Goal: Task Accomplishment & Management: Use online tool/utility

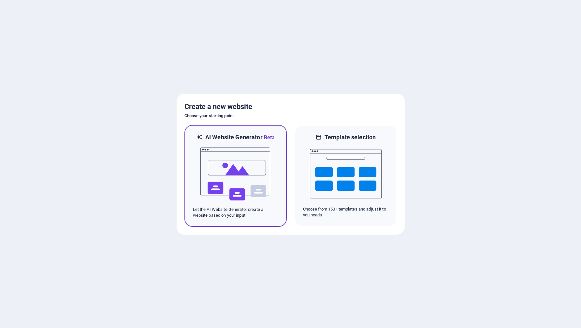
click at [216, 166] on img at bounding box center [236, 174] width 72 height 65
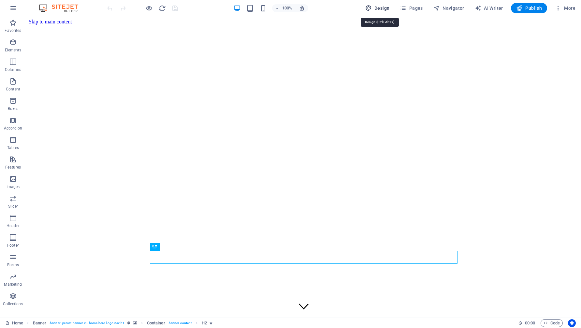
click at [372, 7] on icon "button" at bounding box center [368, 8] width 7 height 7
select select "px"
select select "200"
select select "px"
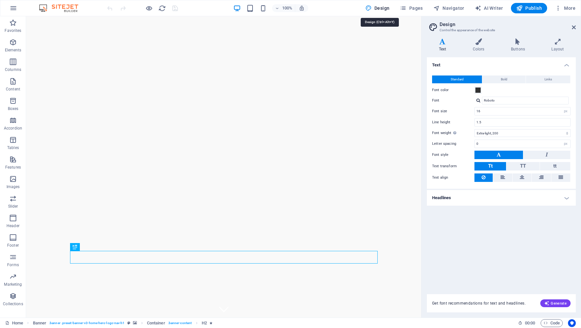
click at [372, 7] on icon "button" at bounding box center [368, 8] width 7 height 7
click at [12, 9] on icon "button" at bounding box center [13, 8] width 8 height 8
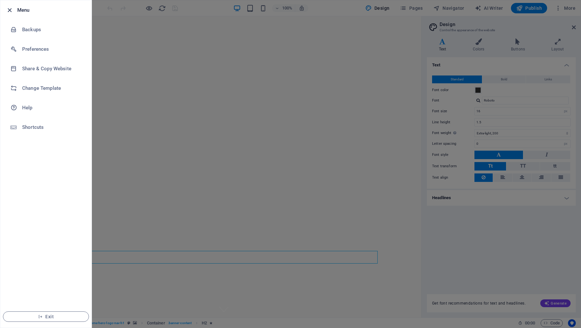
click at [10, 11] on icon "button" at bounding box center [9, 10] width 7 height 7
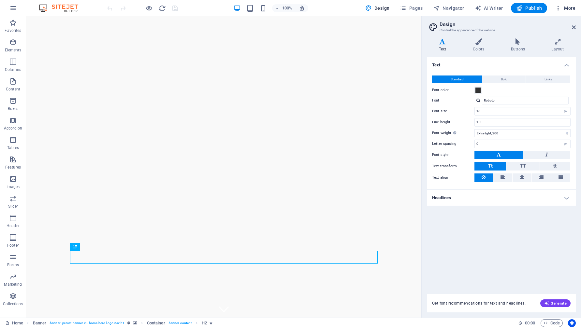
click at [561, 6] on icon "button" at bounding box center [558, 8] width 7 height 7
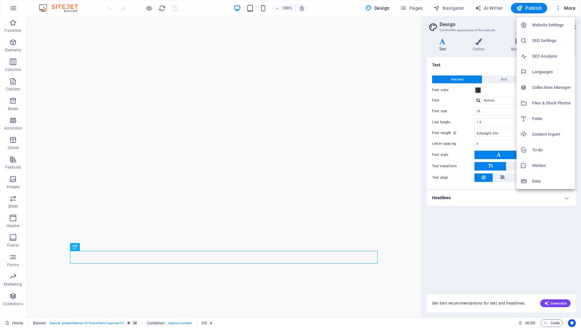
click at [563, 8] on div at bounding box center [290, 164] width 581 height 328
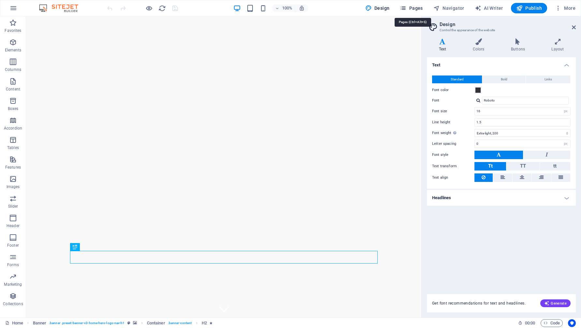
click at [419, 10] on span "Pages" at bounding box center [411, 8] width 23 height 7
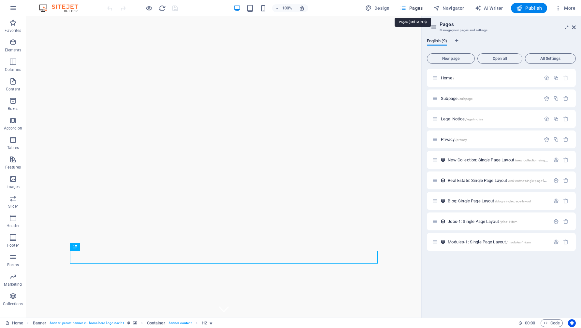
click at [419, 10] on span "Pages" at bounding box center [411, 8] width 23 height 7
click at [382, 6] on span "Design" at bounding box center [377, 8] width 24 height 7
select select "px"
select select "200"
select select "px"
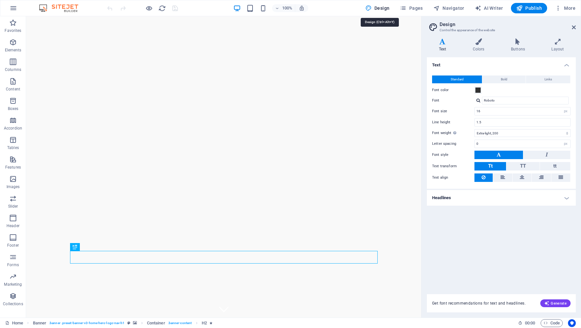
click at [382, 6] on span "Design" at bounding box center [377, 8] width 24 height 7
click at [576, 29] on aside "Design Control the appearance of the website Variants Text Colors Buttons Layou…" at bounding box center [501, 167] width 160 height 302
click at [573, 29] on icon at bounding box center [574, 27] width 4 height 5
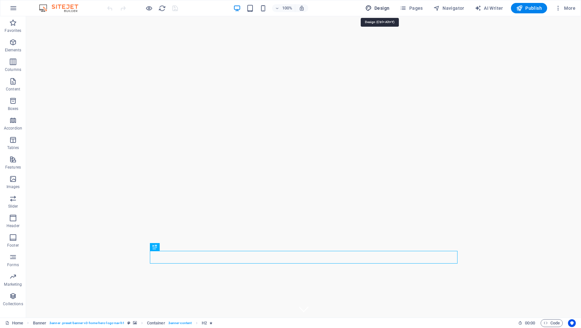
click at [374, 10] on span "Design" at bounding box center [377, 8] width 24 height 7
select select "px"
select select "200"
select select "px"
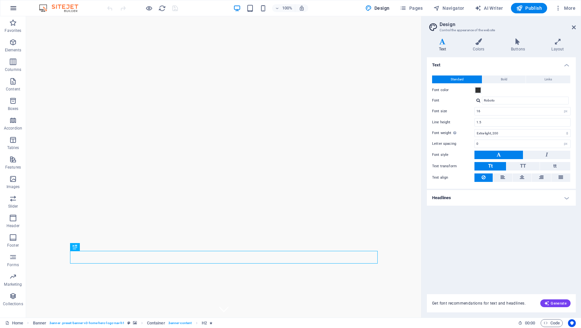
click at [15, 2] on button "button" at bounding box center [14, 8] width 16 height 16
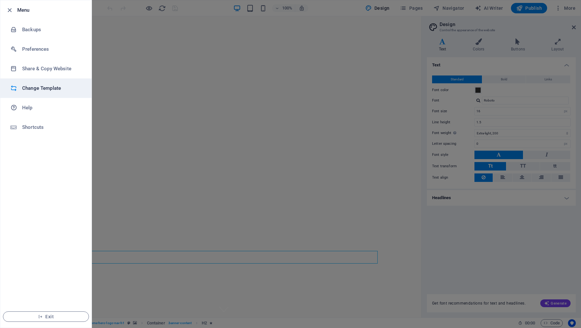
click at [30, 85] on h6 "Change Template" at bounding box center [52, 88] width 60 height 8
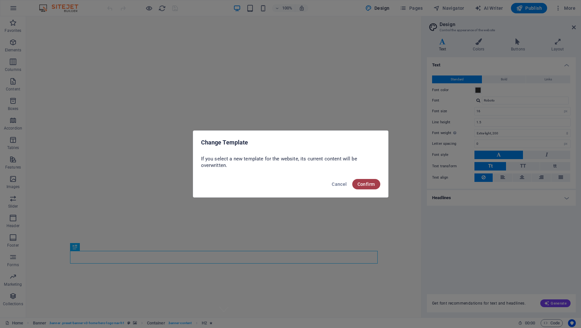
click at [367, 185] on span "Confirm" at bounding box center [366, 184] width 18 height 5
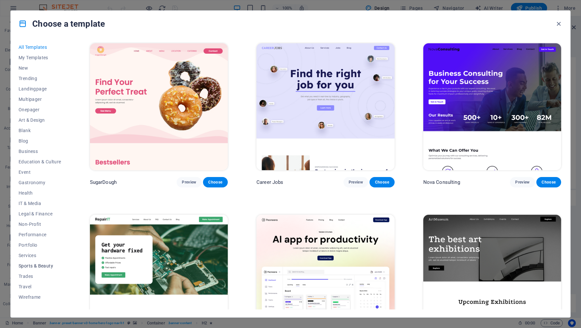
click at [33, 268] on span "Sports & Beauty" at bounding box center [40, 266] width 43 height 5
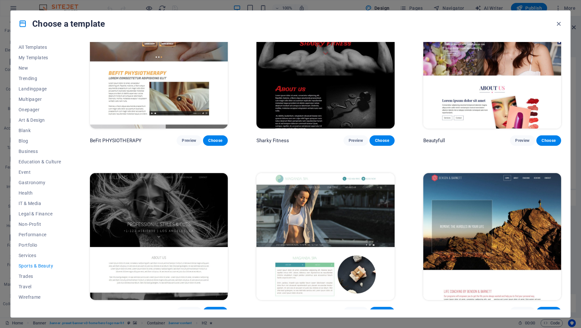
scroll to position [560, 0]
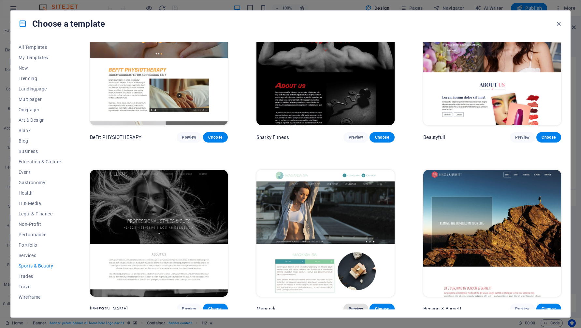
click at [353, 307] on span "Preview" at bounding box center [356, 309] width 14 height 5
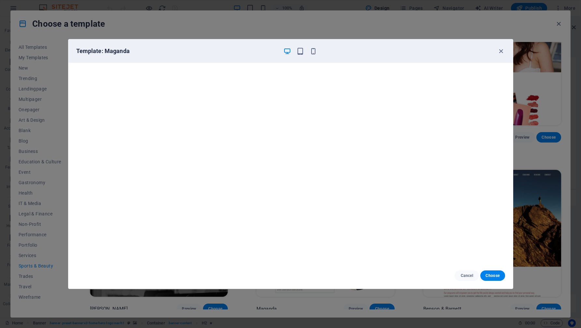
click at [503, 46] on div "Template: Maganda" at bounding box center [290, 50] width 444 height 23
click at [503, 49] on icon "button" at bounding box center [500, 51] width 7 height 7
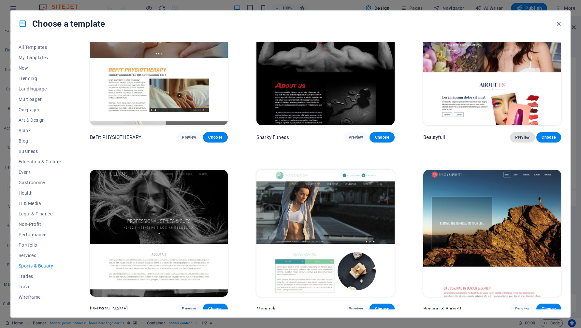
click at [519, 135] on span "Preview" at bounding box center [522, 137] width 14 height 5
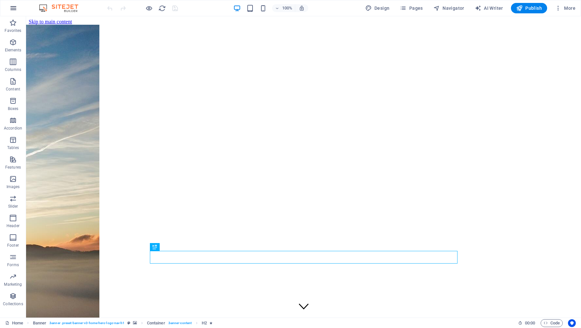
click at [14, 8] on icon "button" at bounding box center [13, 8] width 8 height 8
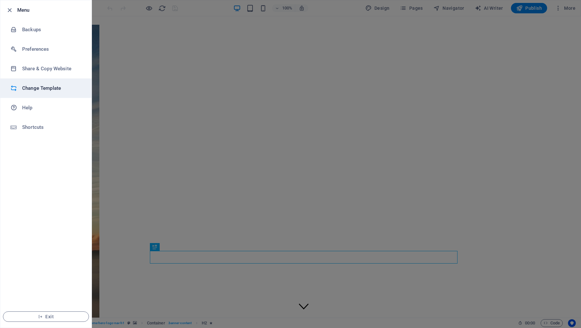
click at [47, 90] on h6 "Change Template" at bounding box center [52, 88] width 60 height 8
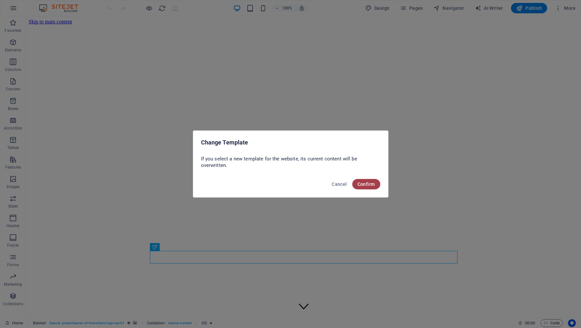
click at [364, 184] on span "Confirm" at bounding box center [366, 184] width 18 height 5
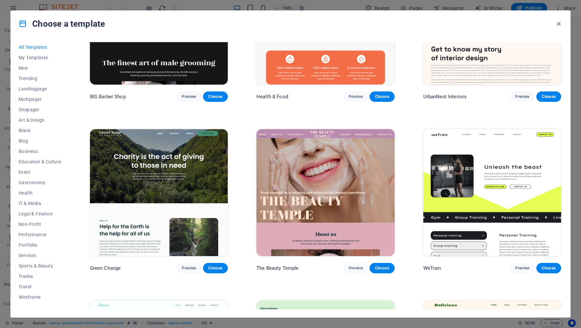
scroll to position [1017, 0]
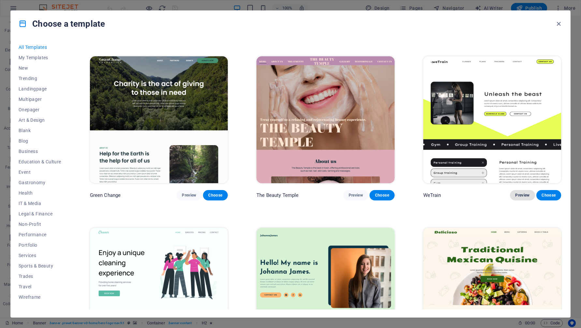
click at [520, 193] on span "Preview" at bounding box center [522, 195] width 14 height 5
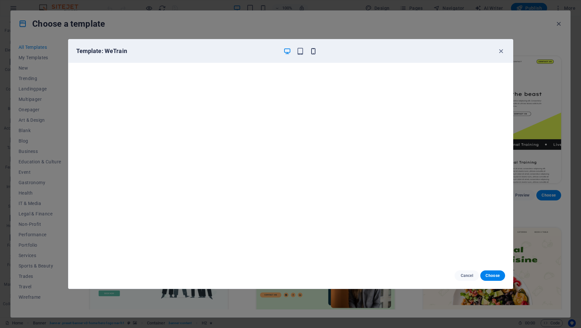
click at [312, 50] on icon "button" at bounding box center [313, 51] width 7 height 7
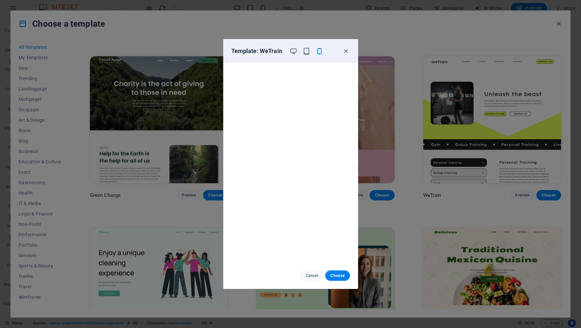
click at [312, 50] on div at bounding box center [307, 51] width 34 height 8
click at [318, 50] on icon "button" at bounding box center [319, 51] width 7 height 7
click at [294, 50] on icon "button" at bounding box center [293, 51] width 7 height 7
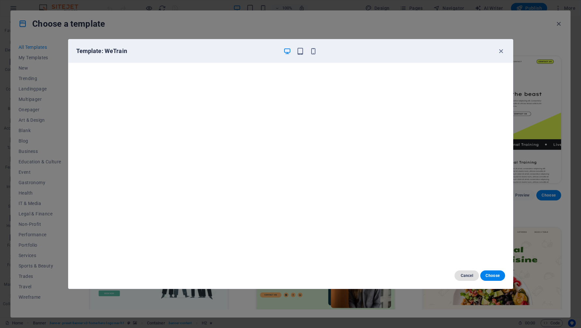
click at [471, 274] on span "Cancel" at bounding box center [467, 275] width 14 height 5
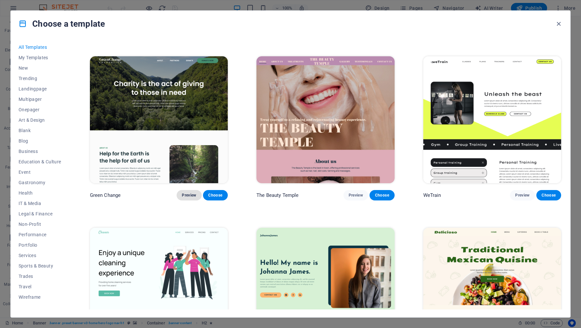
click at [189, 193] on span "Preview" at bounding box center [189, 195] width 14 height 5
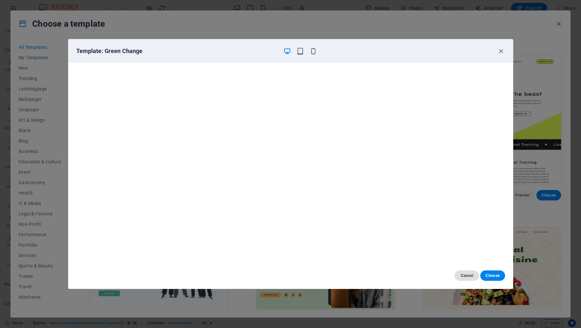
click at [463, 273] on span "Cancel" at bounding box center [467, 275] width 14 height 5
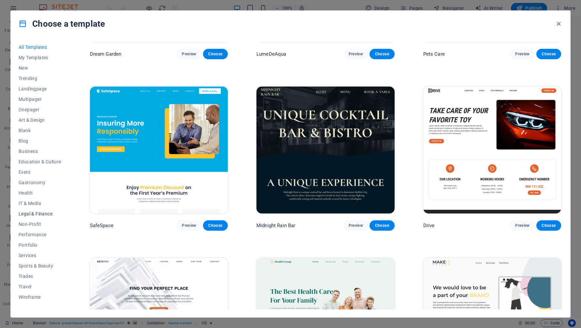
scroll to position [1503, 0]
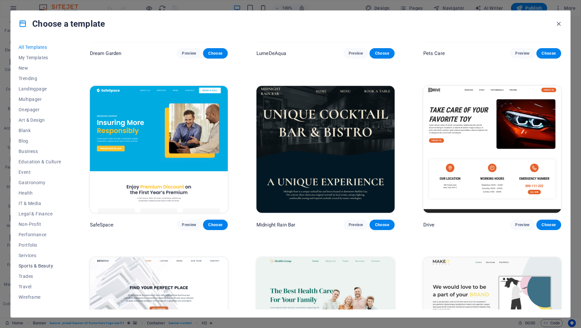
click at [32, 265] on span "Sports & Beauty" at bounding box center [40, 266] width 43 height 5
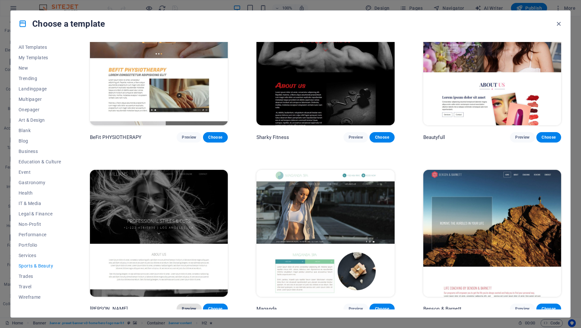
click at [188, 307] on span "Preview" at bounding box center [189, 309] width 14 height 5
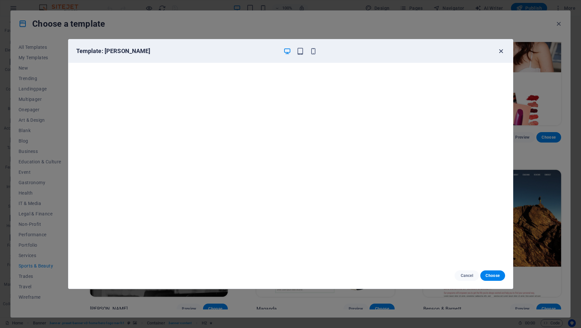
click at [499, 52] on icon "button" at bounding box center [500, 51] width 7 height 7
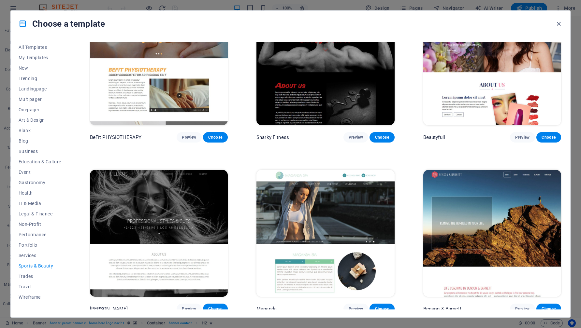
click at [98, 306] on p "[PERSON_NAME]" at bounding box center [109, 309] width 38 height 7
click at [517, 307] on span "Preview" at bounding box center [522, 309] width 14 height 5
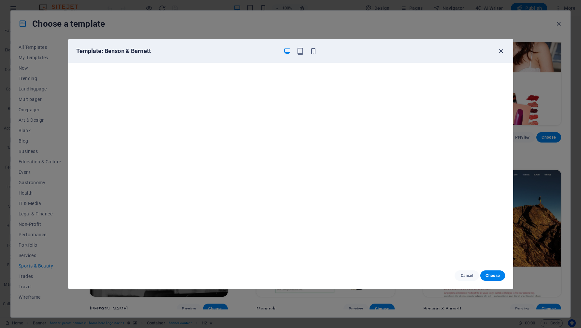
click at [500, 54] on div "Template: Benson & Barnett" at bounding box center [290, 50] width 444 height 23
click at [500, 54] on icon "button" at bounding box center [500, 51] width 7 height 7
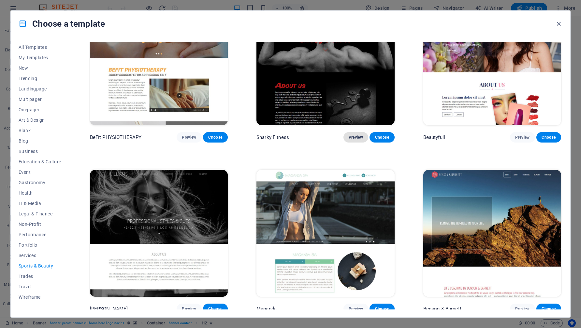
click at [351, 135] on span "Preview" at bounding box center [356, 137] width 14 height 5
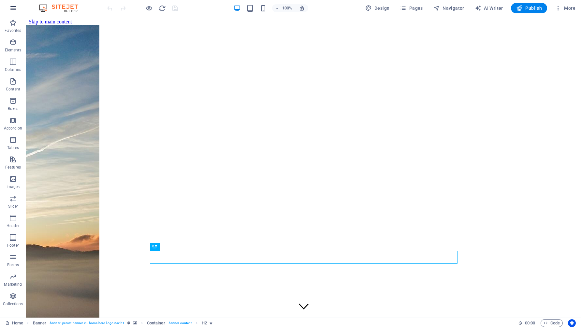
click at [15, 12] on button "button" at bounding box center [14, 8] width 16 height 16
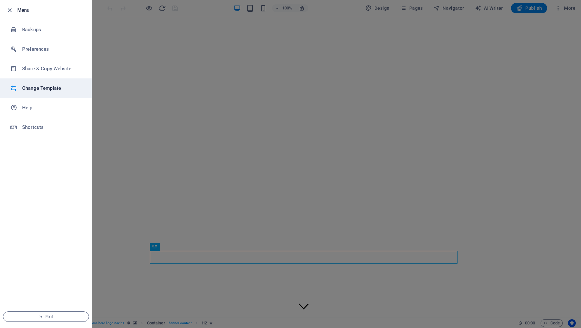
click at [44, 91] on h6 "Change Template" at bounding box center [52, 88] width 60 height 8
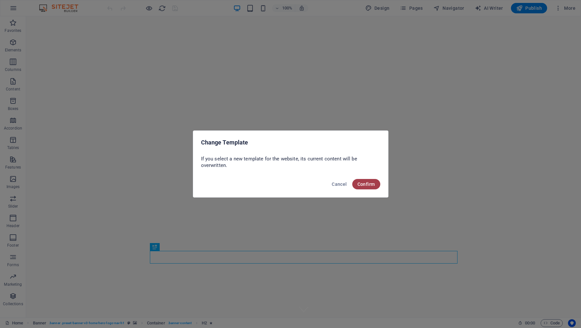
click at [371, 185] on span "Confirm" at bounding box center [366, 184] width 18 height 5
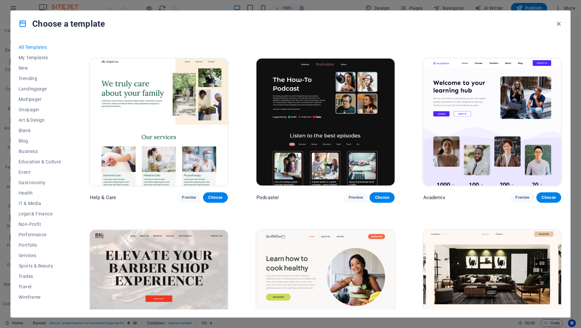
scroll to position [672, 0]
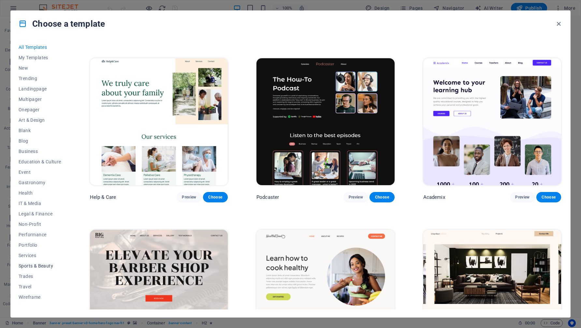
click at [32, 267] on span "Sports & Beauty" at bounding box center [40, 266] width 43 height 5
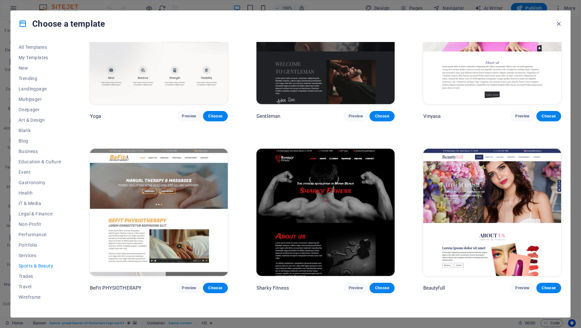
scroll to position [409, 0]
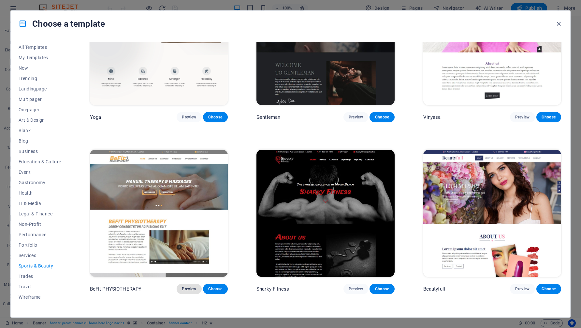
click at [189, 284] on button "Preview" at bounding box center [189, 289] width 25 height 10
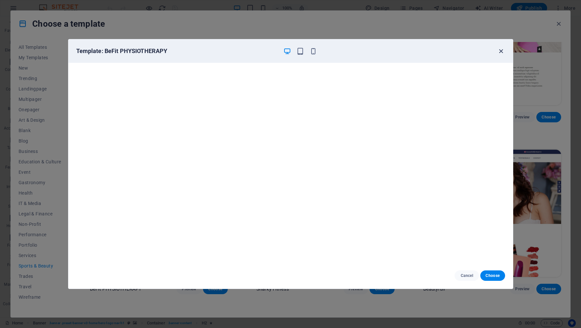
click at [501, 50] on icon "button" at bounding box center [500, 51] width 7 height 7
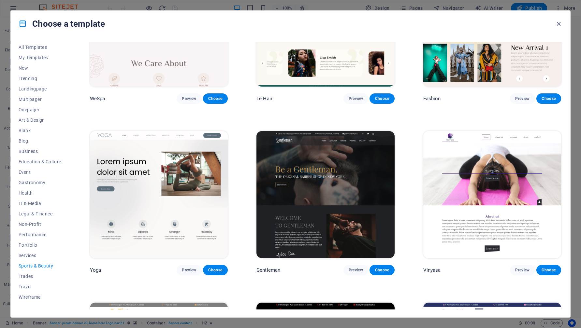
scroll to position [253, 0]
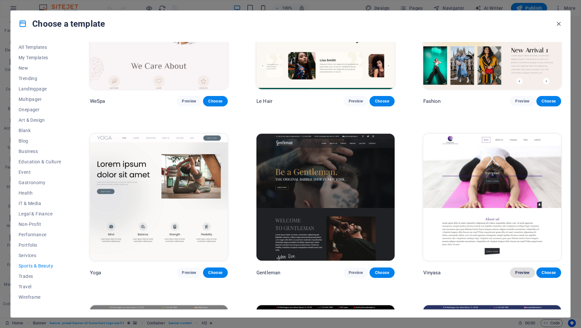
click at [519, 273] on span "Preview" at bounding box center [522, 272] width 14 height 5
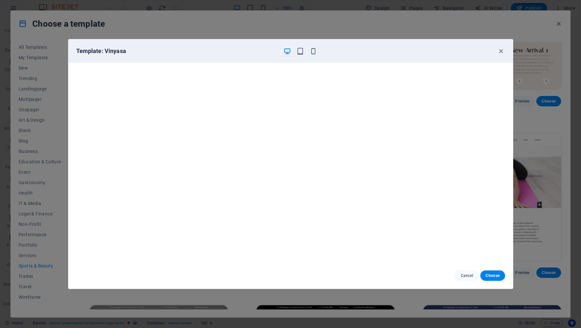
click at [122, 50] on h6 "Template: Vinyasa" at bounding box center [177, 51] width 202 height 8
click at [501, 51] on icon "button" at bounding box center [500, 51] width 7 height 7
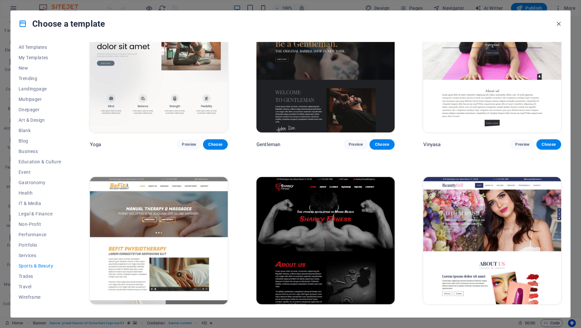
scroll to position [383, 0]
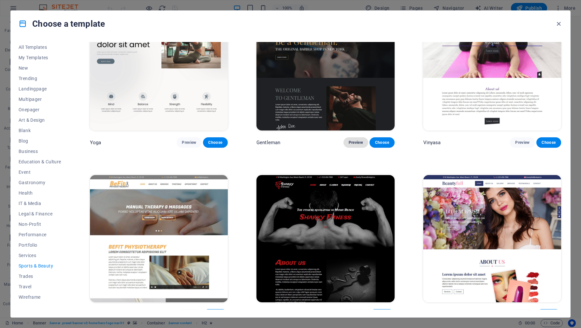
click at [351, 141] on span "Preview" at bounding box center [356, 142] width 14 height 5
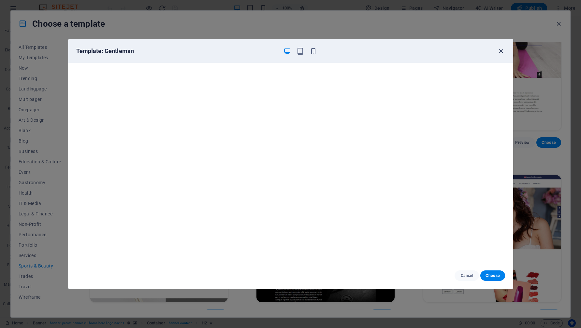
click at [500, 53] on icon "button" at bounding box center [500, 51] width 7 height 7
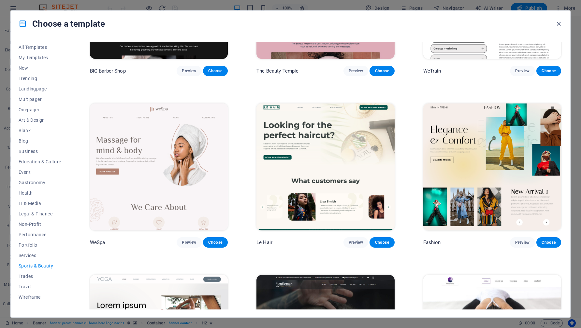
scroll to position [111, 0]
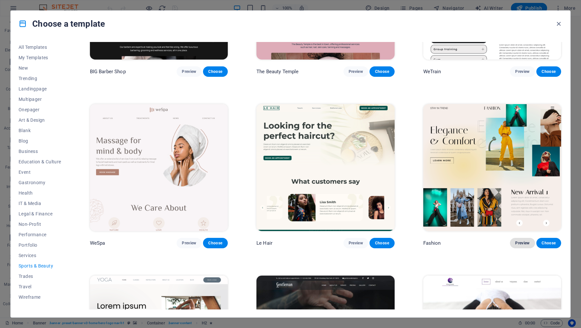
click at [520, 241] on span "Preview" at bounding box center [522, 243] width 14 height 5
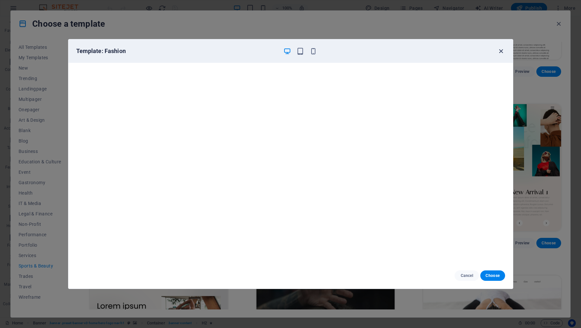
click at [499, 52] on icon "button" at bounding box center [500, 51] width 7 height 7
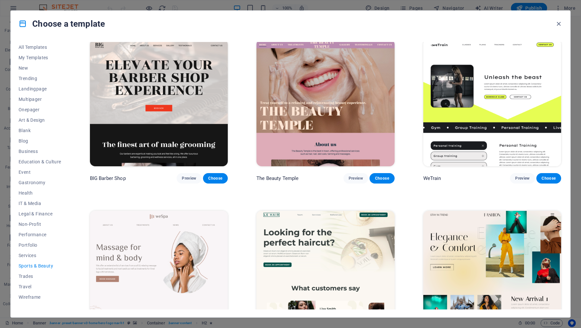
scroll to position [0, 0]
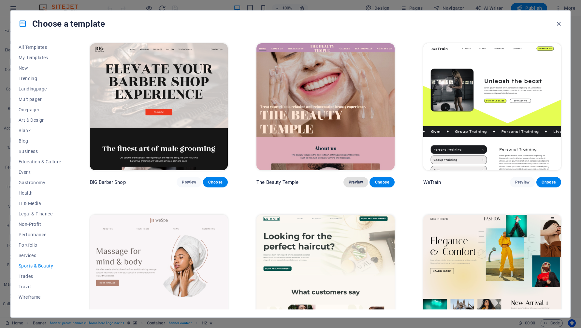
click at [349, 180] on span "Preview" at bounding box center [356, 182] width 14 height 5
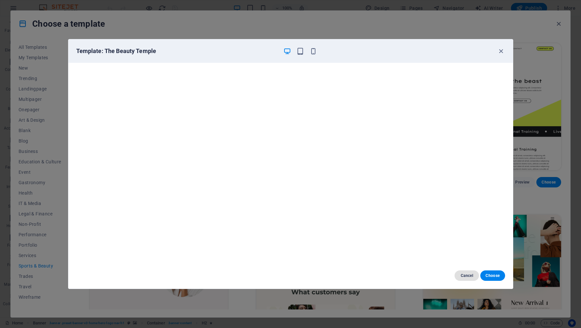
click at [468, 278] on span "Cancel" at bounding box center [467, 275] width 14 height 5
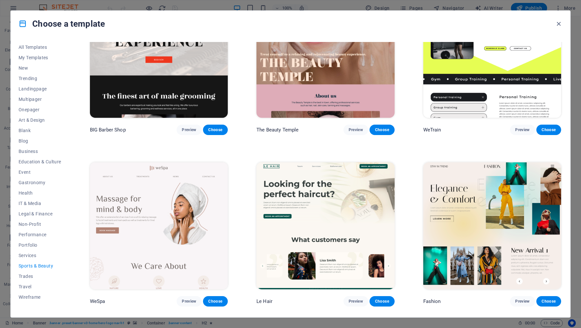
scroll to position [53, 0]
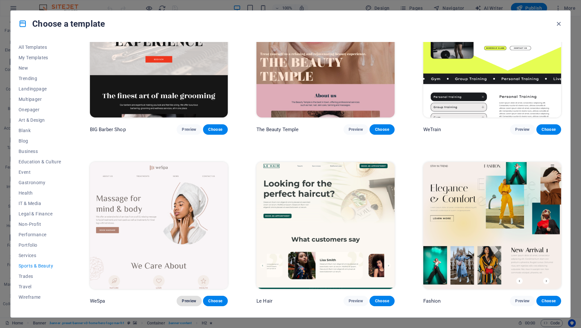
click at [187, 303] on button "Preview" at bounding box center [189, 301] width 25 height 10
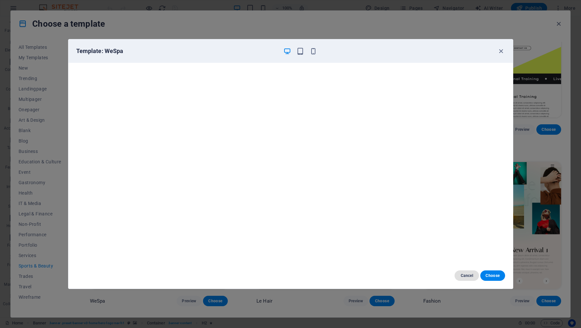
click at [468, 279] on button "Cancel" at bounding box center [466, 276] width 24 height 10
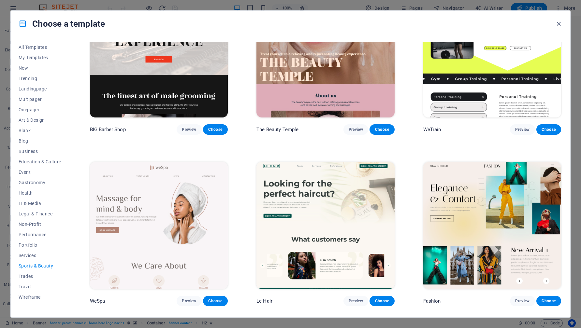
scroll to position [0, 0]
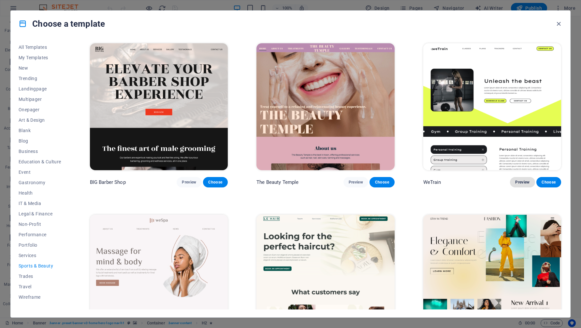
click at [518, 183] on span "Preview" at bounding box center [522, 182] width 14 height 5
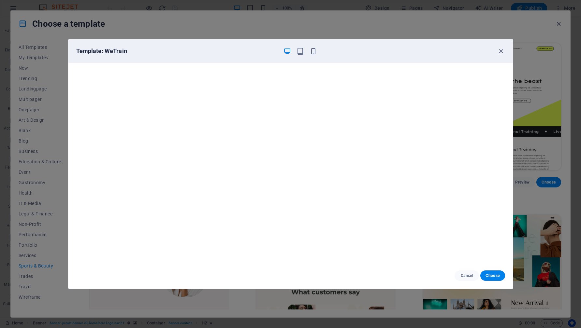
click at [496, 49] on div "Template: WeTrain" at bounding box center [286, 51] width 421 height 8
click at [500, 50] on icon "button" at bounding box center [500, 51] width 7 height 7
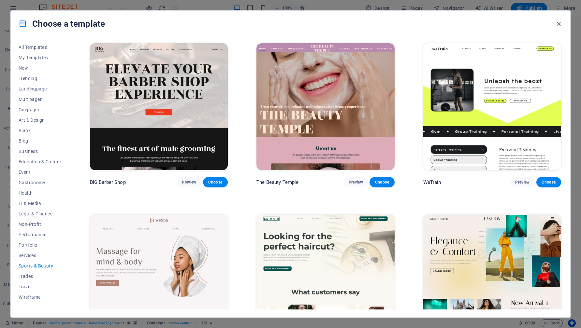
click at [45, 262] on button "Sports & Beauty" at bounding box center [40, 266] width 43 height 10
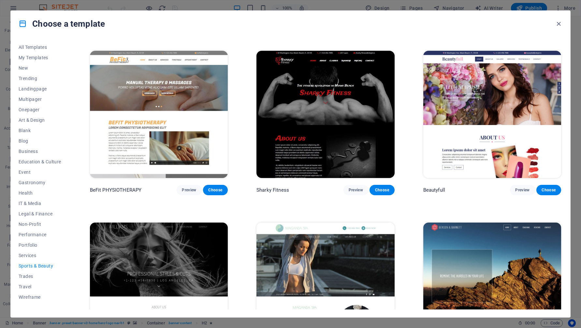
scroll to position [517, 0]
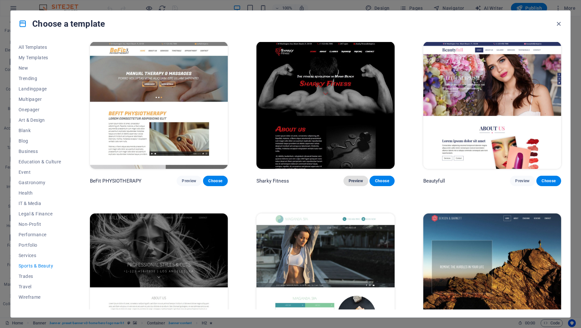
click at [357, 176] on button "Preview" at bounding box center [355, 181] width 25 height 10
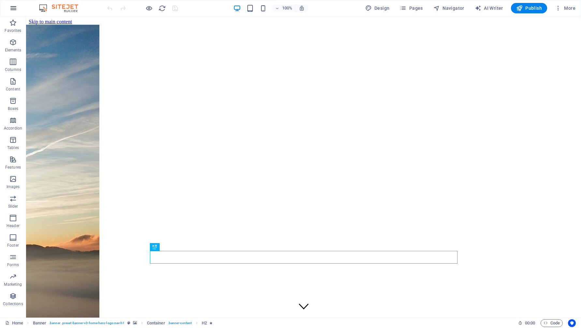
click at [14, 7] on icon "button" at bounding box center [13, 8] width 8 height 8
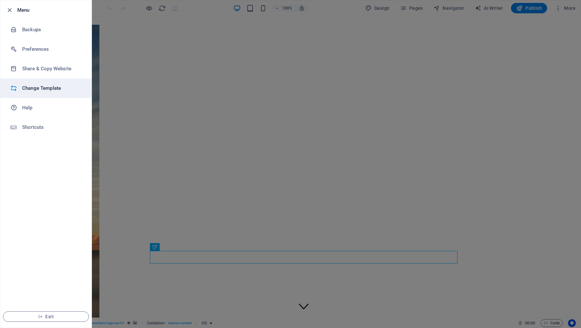
click at [32, 88] on h6 "Change Template" at bounding box center [52, 88] width 60 height 8
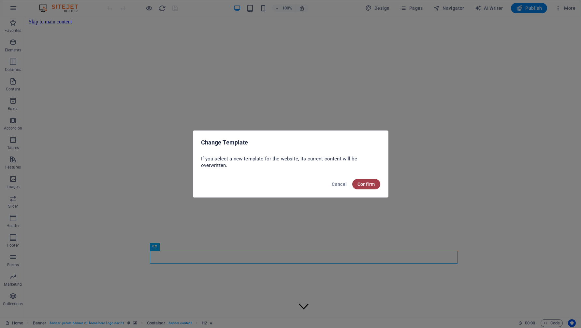
click at [366, 186] on span "Confirm" at bounding box center [366, 184] width 18 height 5
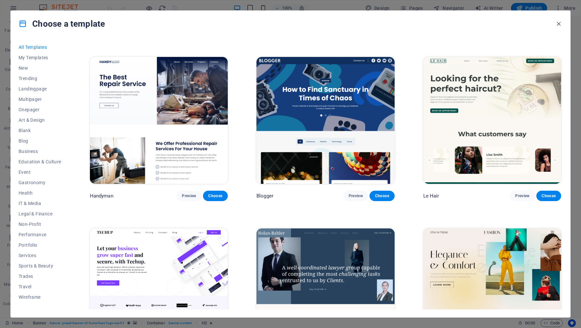
scroll to position [2395, 0]
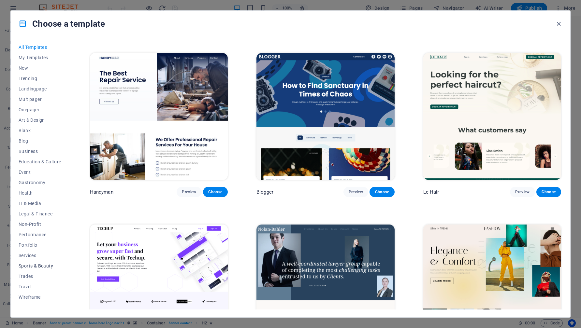
click at [39, 262] on button "Sports & Beauty" at bounding box center [40, 266] width 43 height 10
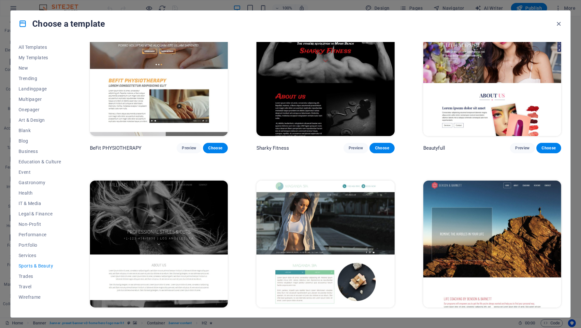
scroll to position [560, 0]
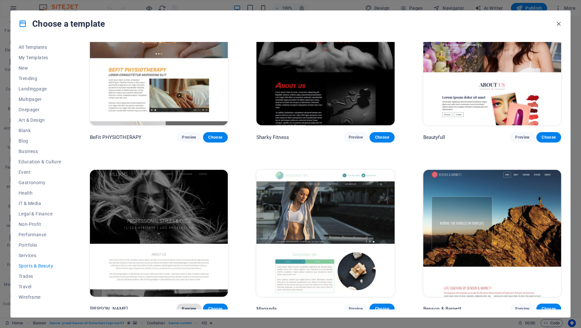
click at [187, 304] on button "Preview" at bounding box center [189, 309] width 25 height 10
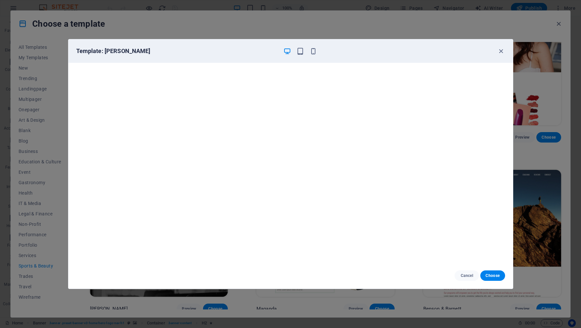
scroll to position [1, 0]
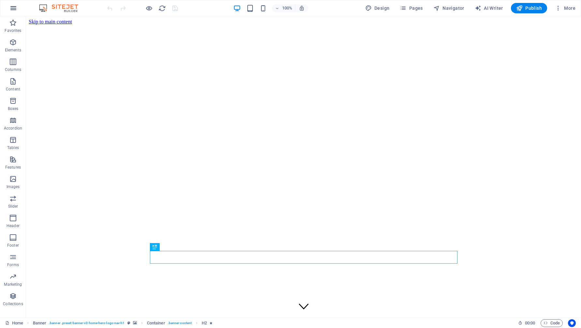
click at [13, 10] on icon "button" at bounding box center [13, 8] width 8 height 8
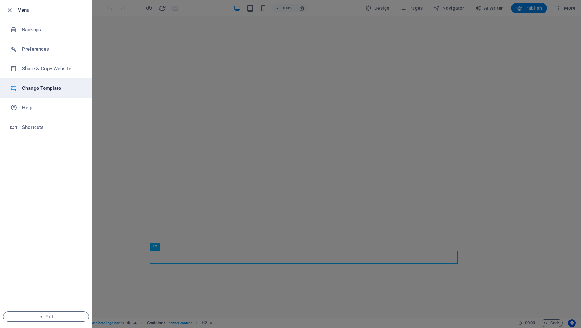
click at [49, 83] on li "Change Template" at bounding box center [45, 89] width 91 height 20
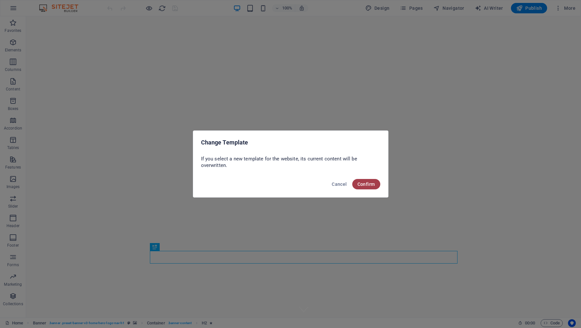
click at [366, 189] on button "Confirm" at bounding box center [366, 184] width 28 height 10
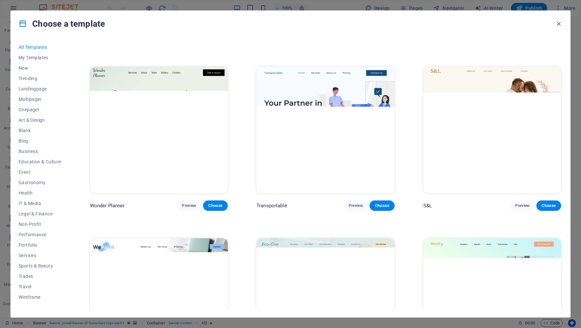
scroll to position [62, 0]
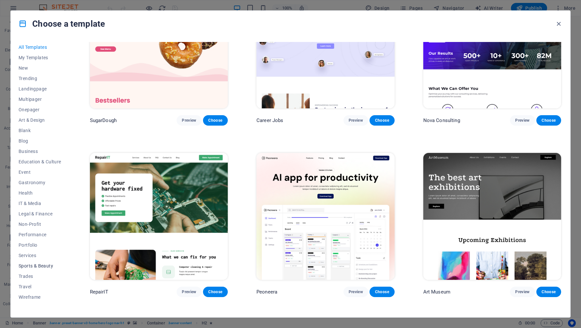
click at [44, 262] on button "Sports & Beauty" at bounding box center [40, 266] width 43 height 10
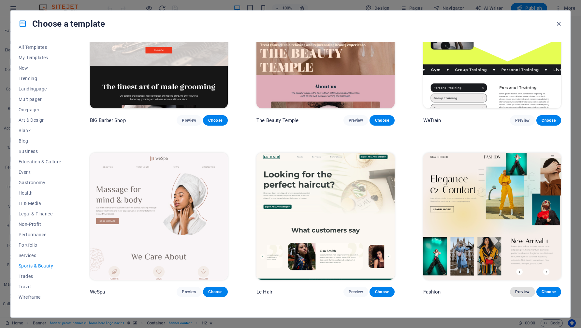
click at [518, 290] on span "Preview" at bounding box center [522, 292] width 14 height 5
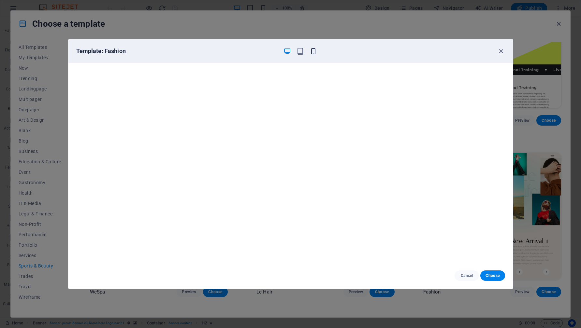
click at [315, 54] on icon "button" at bounding box center [313, 51] width 7 height 7
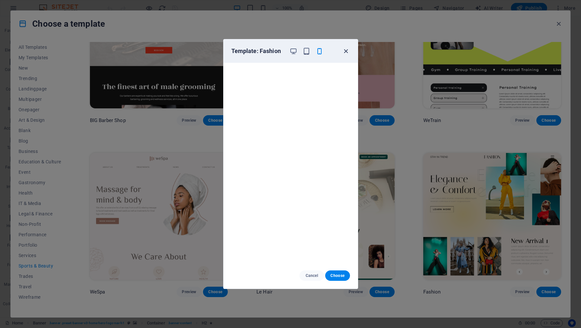
click at [345, 50] on icon "button" at bounding box center [345, 51] width 7 height 7
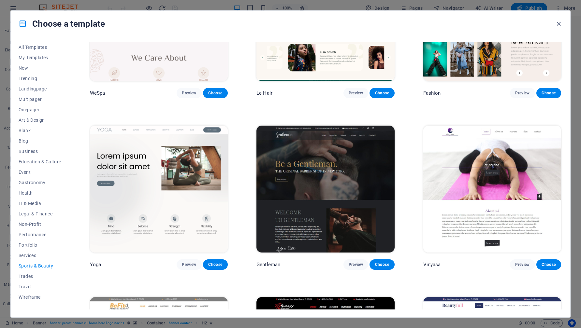
scroll to position [277, 0]
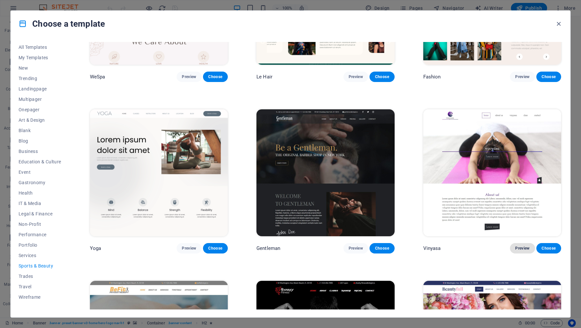
click at [522, 249] on button "Preview" at bounding box center [522, 248] width 25 height 10
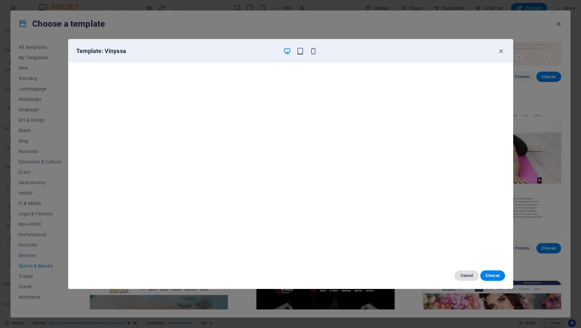
click at [468, 279] on button "Cancel" at bounding box center [466, 276] width 24 height 10
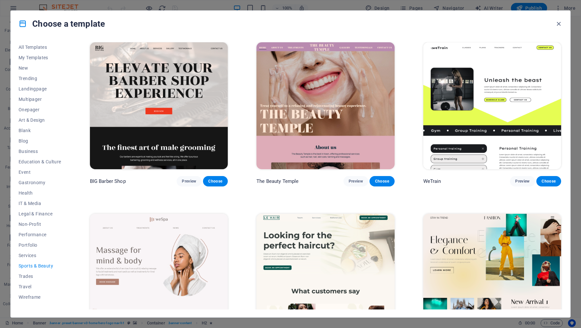
scroll to position [0, 0]
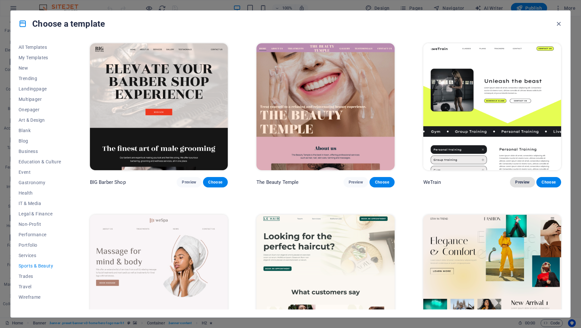
click at [517, 181] on span "Preview" at bounding box center [522, 182] width 14 height 5
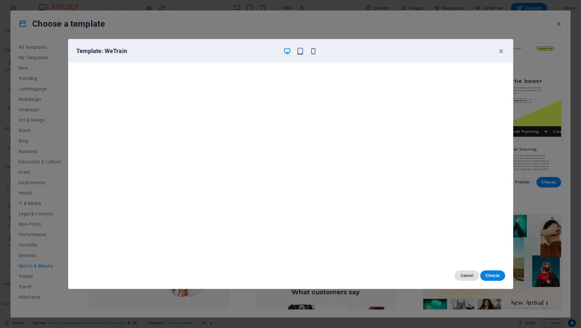
click at [464, 272] on button "Cancel" at bounding box center [466, 276] width 24 height 10
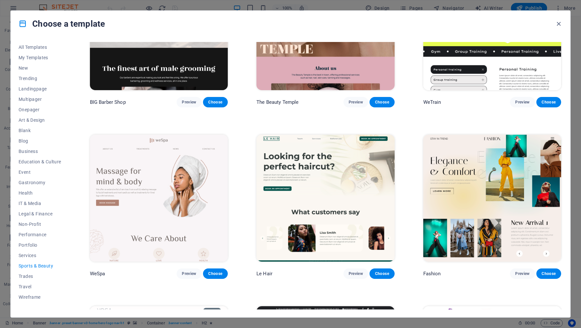
scroll to position [126, 0]
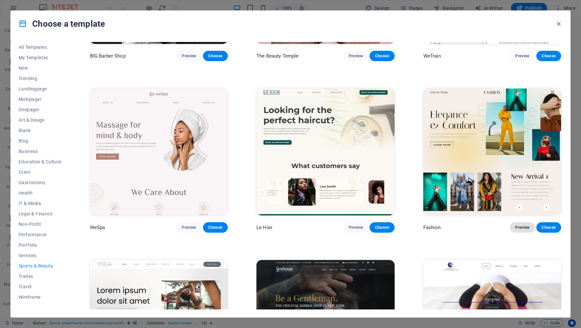
click at [519, 225] on span "Preview" at bounding box center [522, 227] width 14 height 5
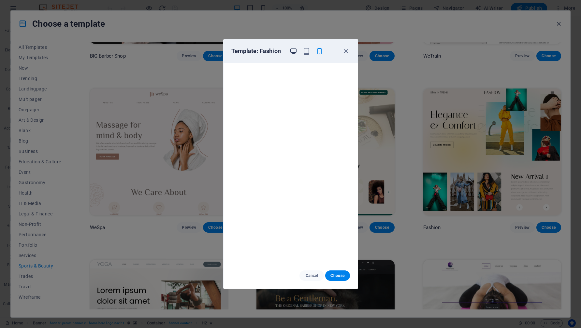
click at [296, 52] on icon "button" at bounding box center [293, 51] width 7 height 7
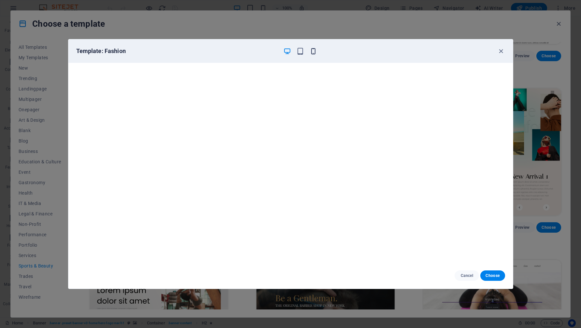
click at [314, 52] on icon "button" at bounding box center [313, 51] width 7 height 7
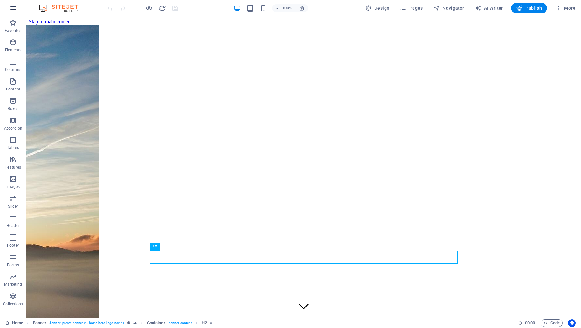
click at [14, 12] on icon "button" at bounding box center [13, 8] width 8 height 8
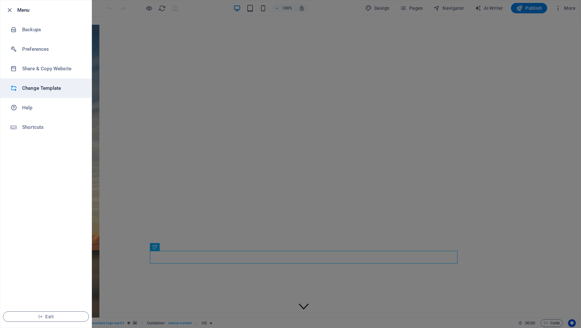
click at [51, 85] on h6 "Change Template" at bounding box center [52, 88] width 60 height 8
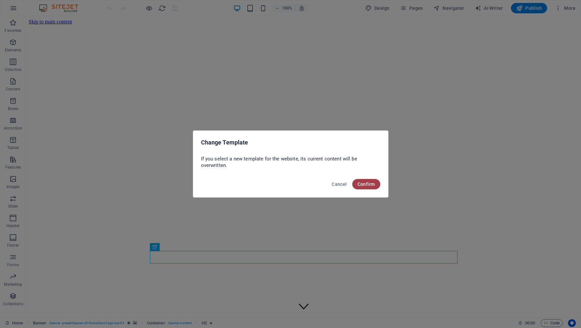
click at [363, 183] on span "Confirm" at bounding box center [366, 184] width 18 height 5
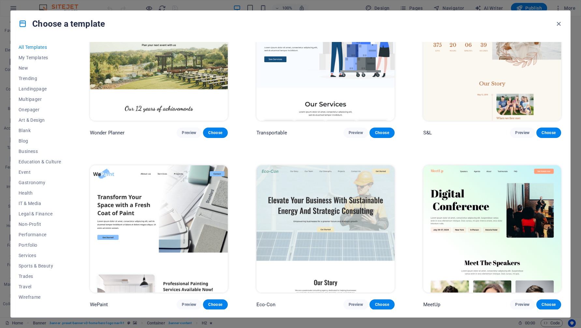
scroll to position [423, 0]
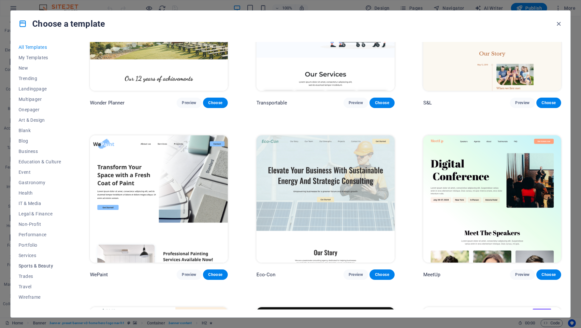
click at [50, 264] on span "Sports & Beauty" at bounding box center [40, 266] width 43 height 5
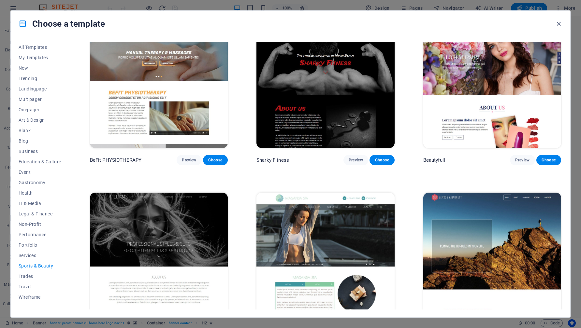
scroll to position [539, 0]
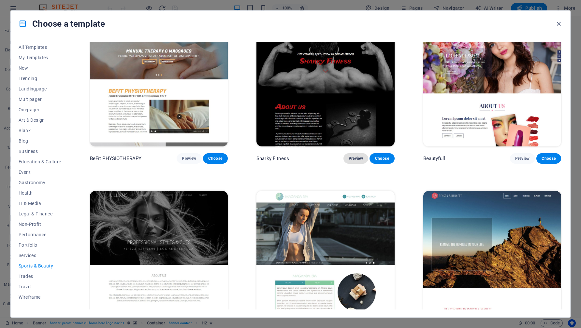
click at [352, 156] on span "Preview" at bounding box center [356, 158] width 14 height 5
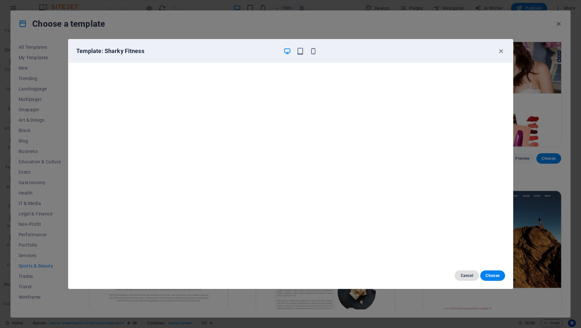
click at [468, 274] on span "Cancel" at bounding box center [467, 275] width 14 height 5
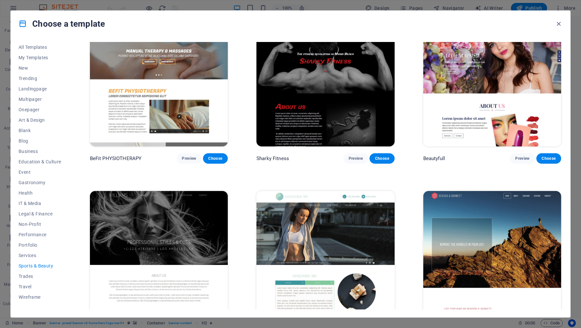
scroll to position [560, 0]
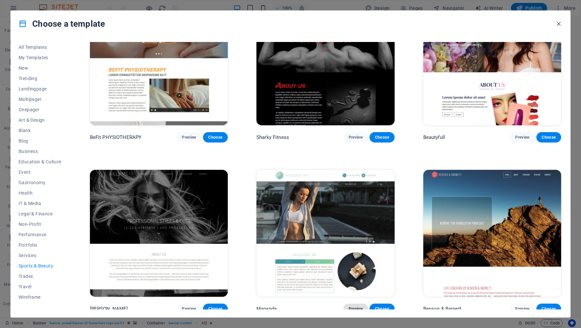
click at [352, 307] on span "Preview" at bounding box center [356, 309] width 14 height 5
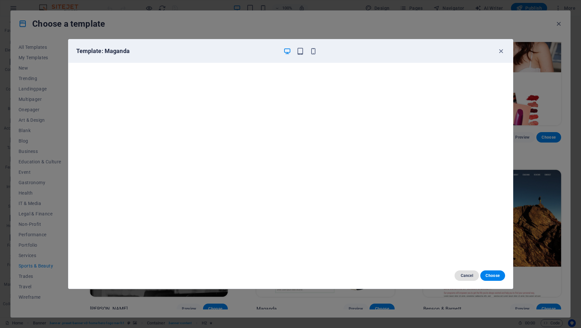
click at [465, 277] on span "Cancel" at bounding box center [467, 275] width 14 height 5
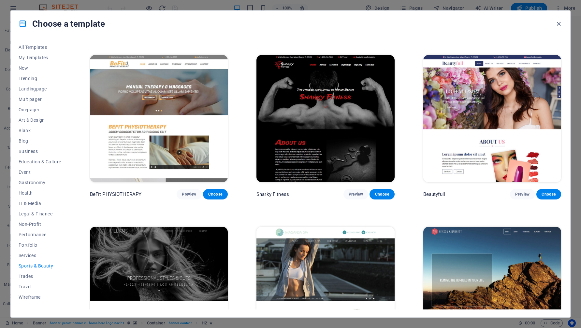
scroll to position [504, 0]
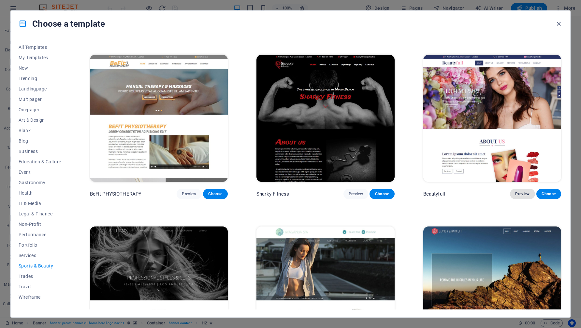
click at [522, 194] on button "Preview" at bounding box center [522, 194] width 25 height 10
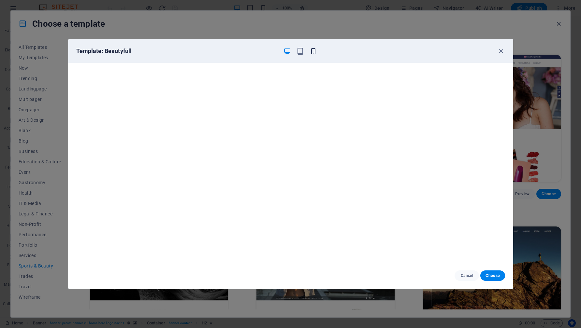
click at [315, 50] on icon "button" at bounding box center [313, 51] width 7 height 7
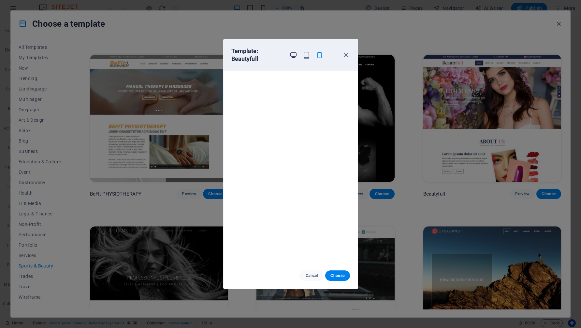
click at [292, 52] on icon "button" at bounding box center [293, 54] width 7 height 7
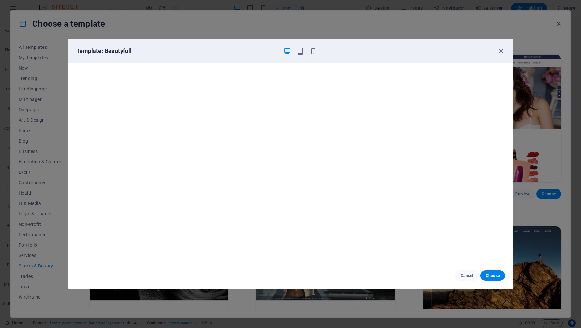
scroll to position [1, 0]
click at [462, 279] on button "Cancel" at bounding box center [466, 276] width 24 height 10
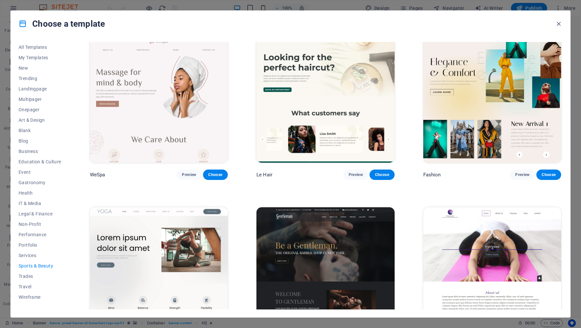
scroll to position [151, 0]
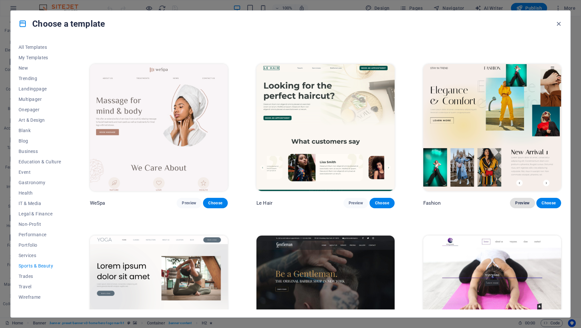
click at [516, 203] on span "Preview" at bounding box center [522, 203] width 14 height 5
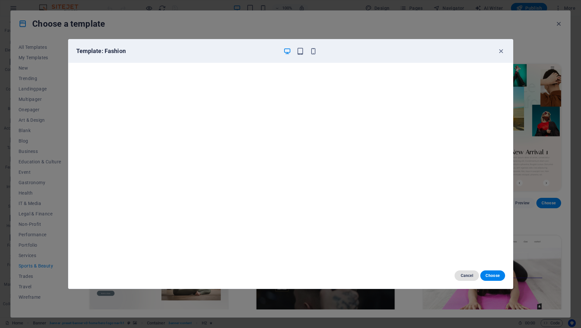
click at [467, 275] on span "Cancel" at bounding box center [467, 275] width 14 height 5
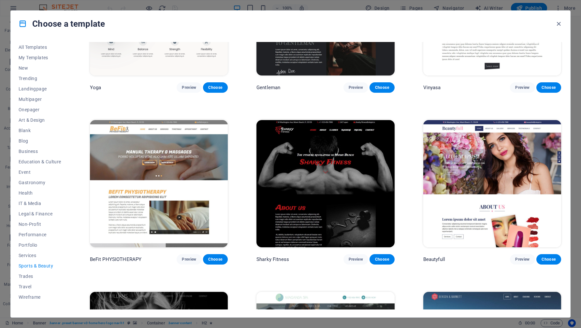
scroll to position [445, 0]
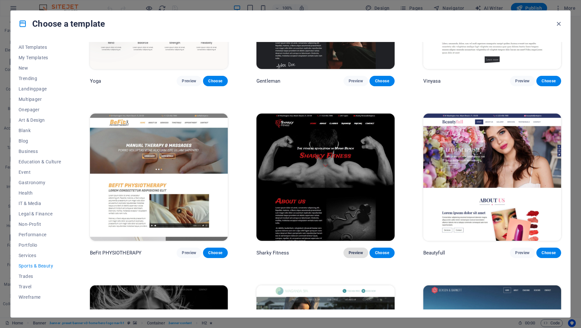
click at [355, 251] on span "Preview" at bounding box center [356, 253] width 14 height 5
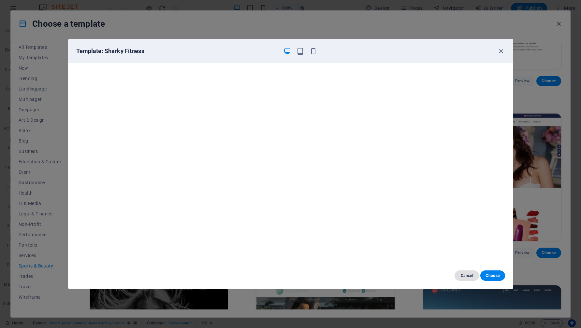
click at [468, 276] on span "Cancel" at bounding box center [467, 275] width 14 height 5
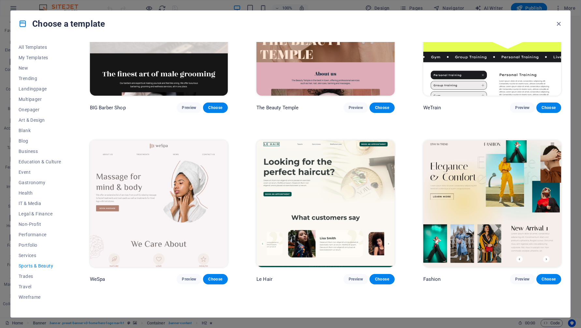
scroll to position [75, 0]
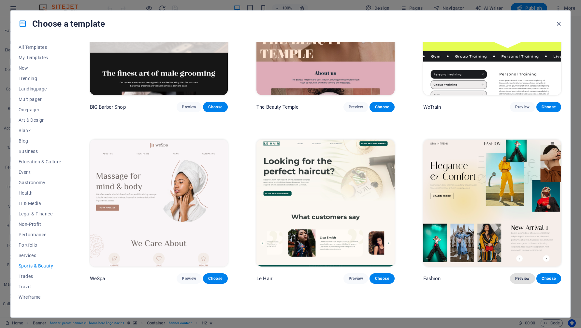
click at [520, 281] on button "Preview" at bounding box center [522, 279] width 25 height 10
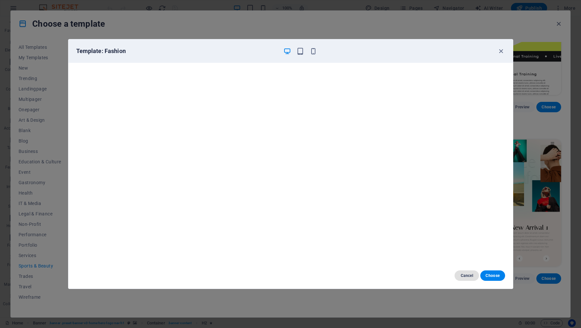
click at [468, 281] on button "Cancel" at bounding box center [466, 276] width 24 height 10
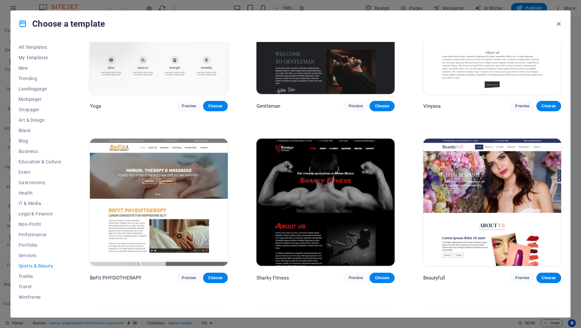
scroll to position [420, 0]
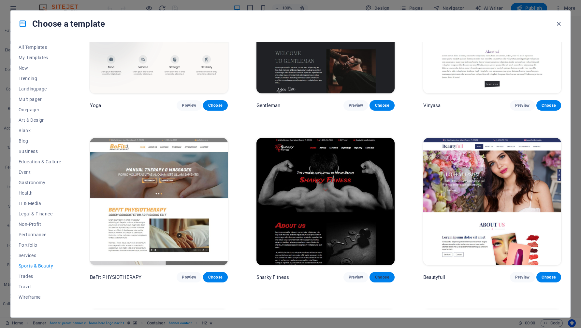
click at [383, 275] on span "Choose" at bounding box center [382, 277] width 14 height 5
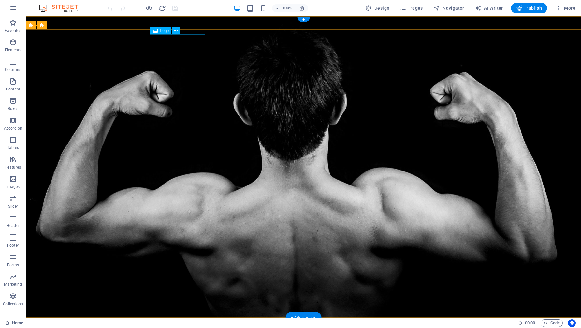
click at [164, 31] on span "Logo" at bounding box center [164, 31] width 9 height 4
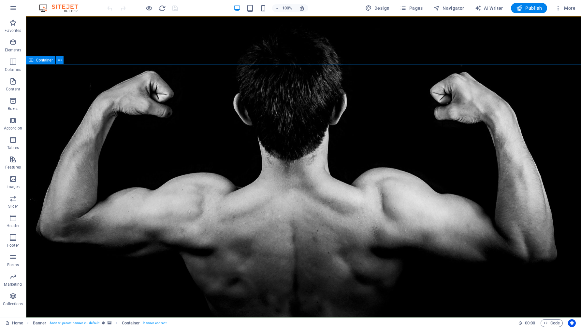
click at [48, 62] on span "Container" at bounding box center [44, 60] width 17 height 4
click at [28, 61] on div "Container" at bounding box center [40, 60] width 29 height 8
click at [31, 61] on icon at bounding box center [31, 60] width 5 height 8
click at [60, 59] on icon at bounding box center [60, 60] width 4 height 7
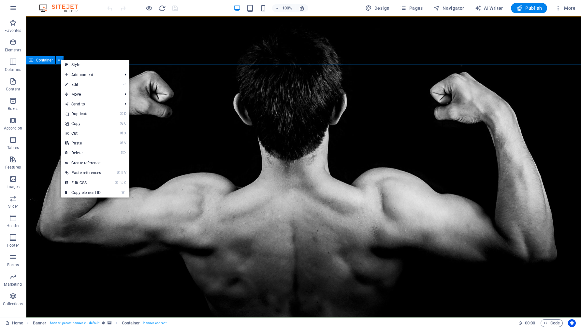
click at [46, 62] on span "Container" at bounding box center [44, 60] width 17 height 4
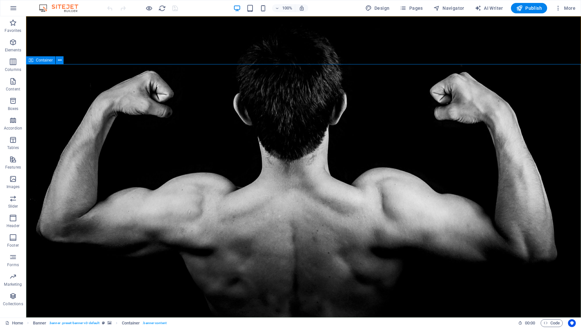
click at [36, 62] on span "Container" at bounding box center [44, 60] width 17 height 4
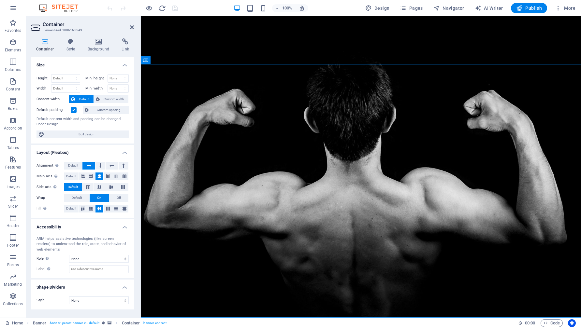
click at [99, 52] on div "Container Style Background Link Size Height Default px rem % vh vw Min. height …" at bounding box center [82, 175] width 103 height 274
click at [99, 48] on h4 "Background" at bounding box center [100, 45] width 34 height 14
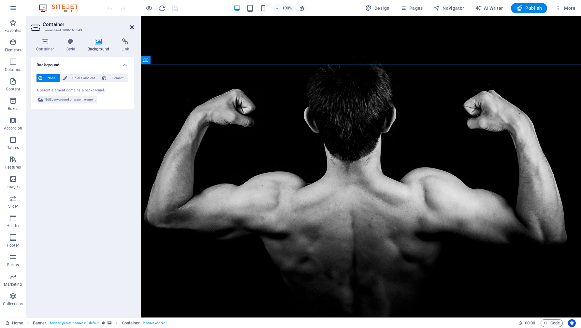
click at [131, 28] on icon at bounding box center [132, 27] width 4 height 5
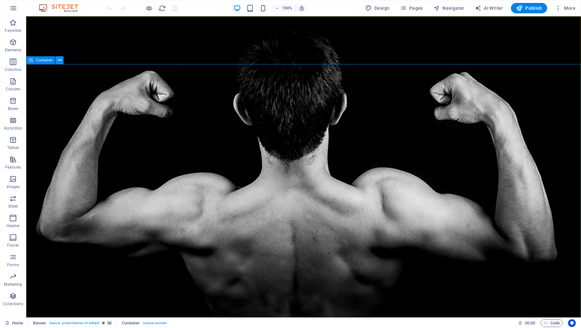
click at [59, 60] on icon at bounding box center [60, 60] width 4 height 7
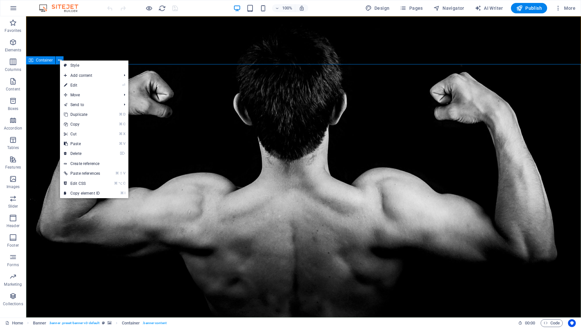
click at [45, 61] on span "Container" at bounding box center [44, 60] width 17 height 4
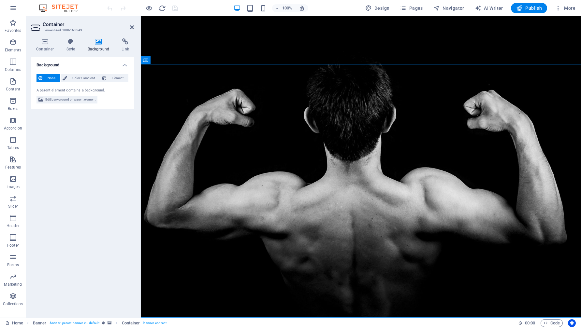
click at [54, 89] on div "A parent element contains a background." at bounding box center [82, 89] width 92 height 8
click at [96, 48] on h4 "Background" at bounding box center [100, 45] width 34 height 14
click at [81, 100] on span "Edit background on parent element" at bounding box center [70, 100] width 50 height 8
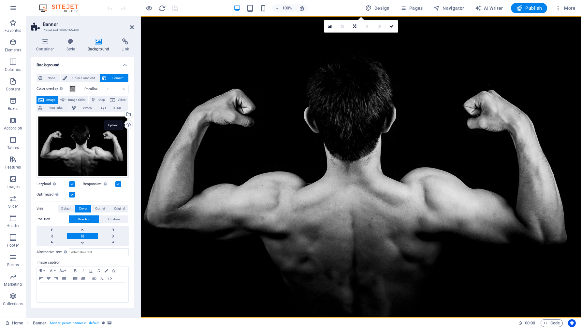
click at [126, 124] on div "Upload" at bounding box center [128, 126] width 10 height 10
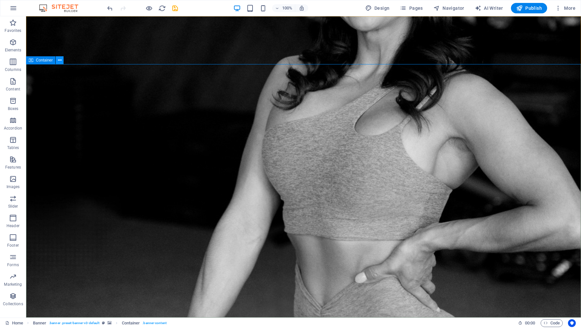
click at [58, 61] on icon at bounding box center [60, 60] width 4 height 7
click at [45, 60] on span "Container" at bounding box center [44, 60] width 17 height 4
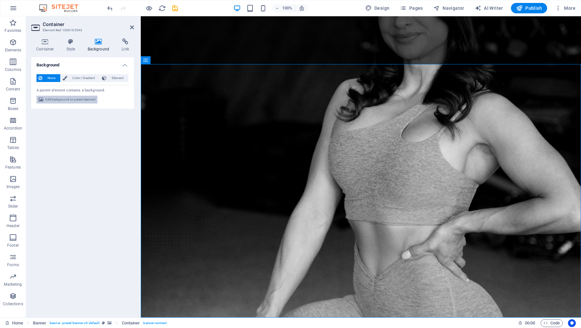
click at [76, 98] on span "Edit background on parent element" at bounding box center [70, 100] width 50 height 8
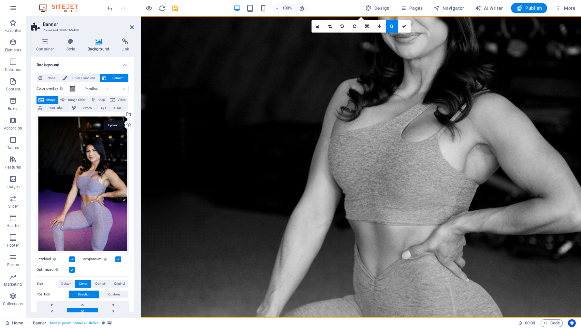
click at [127, 126] on div "Upload" at bounding box center [128, 126] width 10 height 10
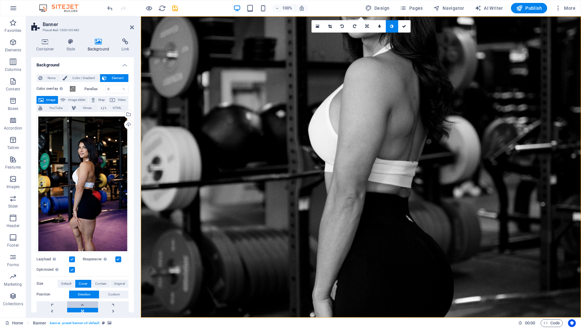
click at [83, 302] on link at bounding box center [82, 305] width 31 height 7
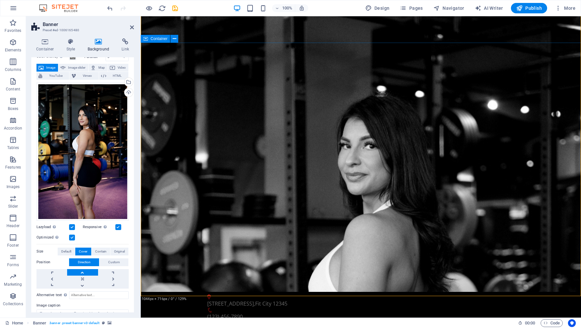
scroll to position [22, 0]
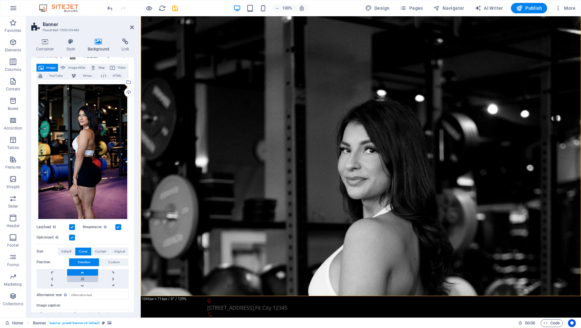
click at [81, 276] on link at bounding box center [82, 279] width 31 height 7
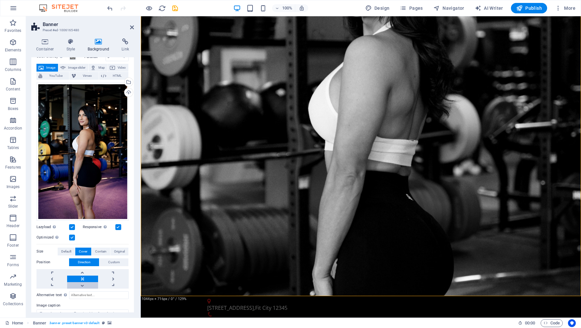
click at [81, 285] on link at bounding box center [82, 285] width 31 height 7
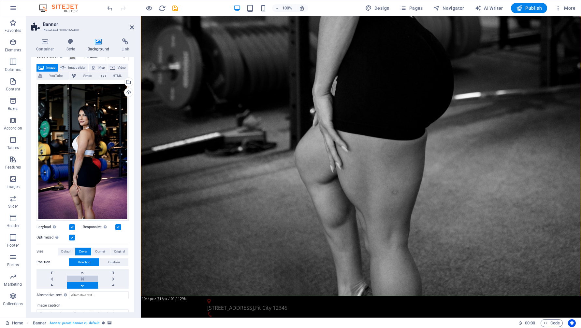
click at [81, 276] on link at bounding box center [82, 279] width 31 height 7
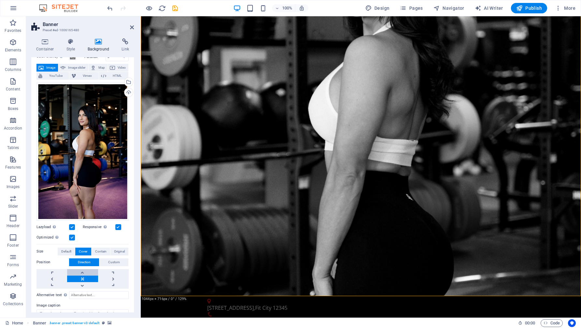
click at [83, 269] on link at bounding box center [82, 272] width 31 height 7
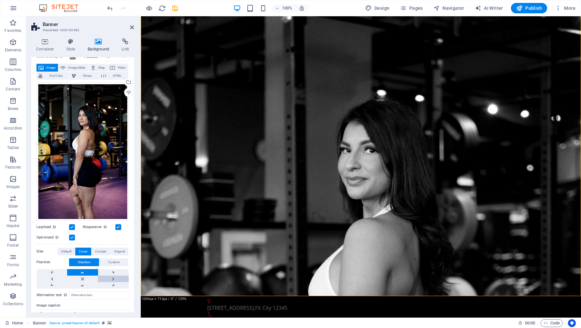
click at [112, 278] on link at bounding box center [113, 279] width 31 height 7
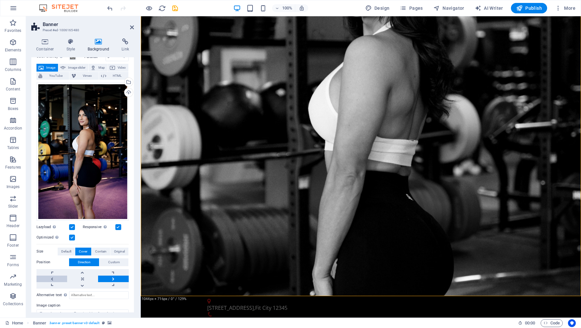
click at [53, 276] on link at bounding box center [51, 279] width 31 height 7
click at [81, 270] on link at bounding box center [82, 272] width 31 height 7
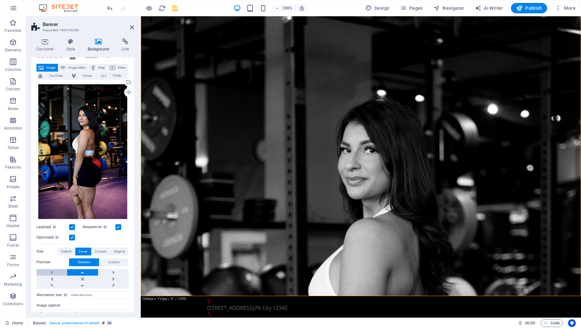
click at [56, 270] on link at bounding box center [51, 272] width 31 height 7
click at [79, 279] on link at bounding box center [82, 279] width 31 height 7
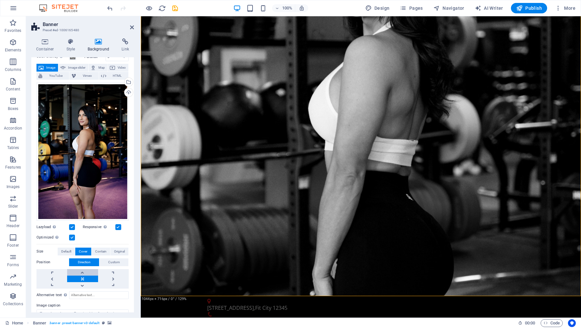
click at [82, 271] on link at bounding box center [82, 272] width 31 height 7
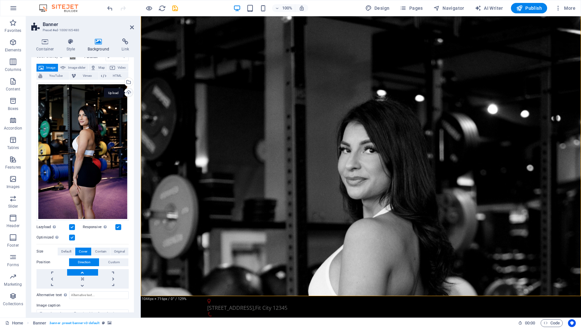
click at [128, 93] on div "Upload" at bounding box center [128, 93] width 10 height 10
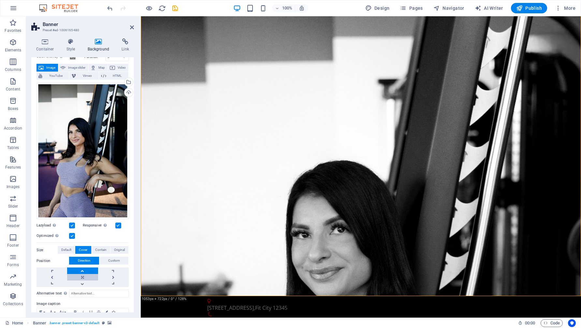
click at [84, 274] on link at bounding box center [82, 277] width 31 height 7
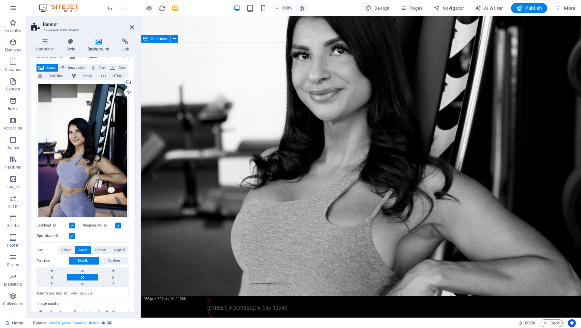
scroll to position [0, 0]
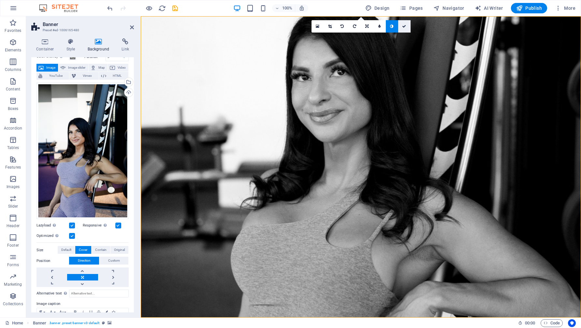
click at [404, 26] on icon at bounding box center [404, 26] width 4 height 4
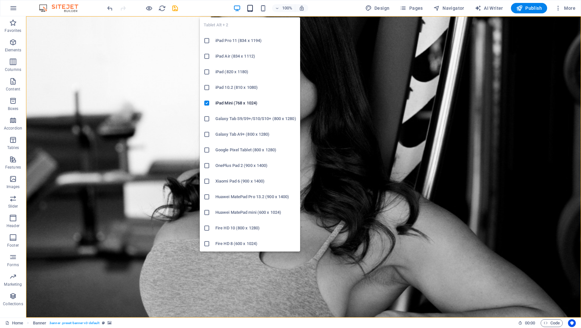
click at [252, 9] on icon "button" at bounding box center [249, 8] width 7 height 7
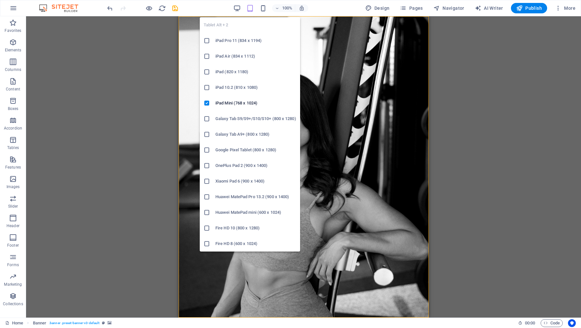
click at [252, 9] on icon "button" at bounding box center [249, 8] width 7 height 7
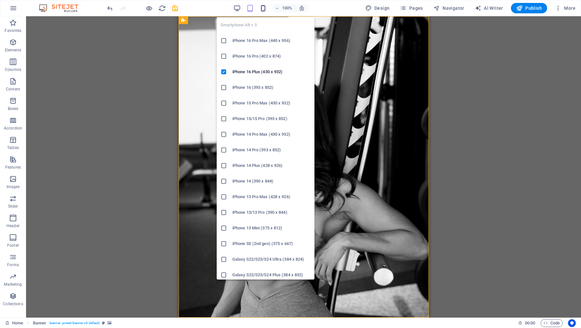
click at [262, 9] on icon "button" at bounding box center [262, 8] width 7 height 7
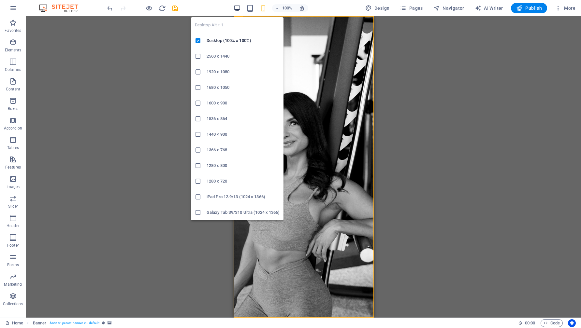
click at [238, 9] on icon "button" at bounding box center [236, 8] width 7 height 7
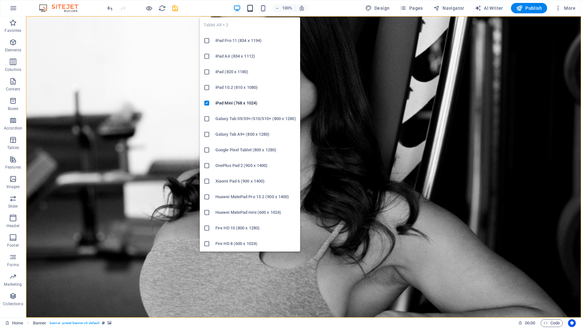
click at [249, 6] on icon "button" at bounding box center [249, 8] width 7 height 7
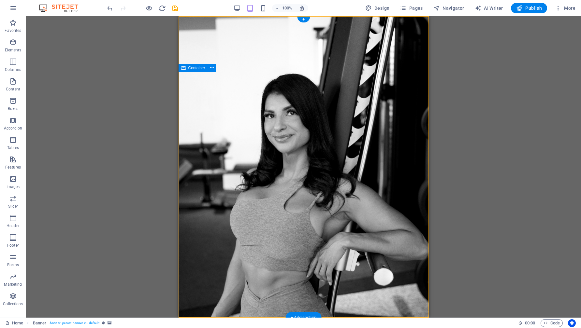
click at [195, 69] on span "Container" at bounding box center [196, 68] width 17 height 4
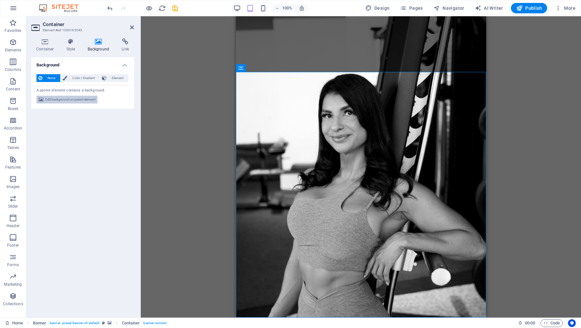
click at [85, 99] on span "Edit background on parent element" at bounding box center [70, 100] width 50 height 8
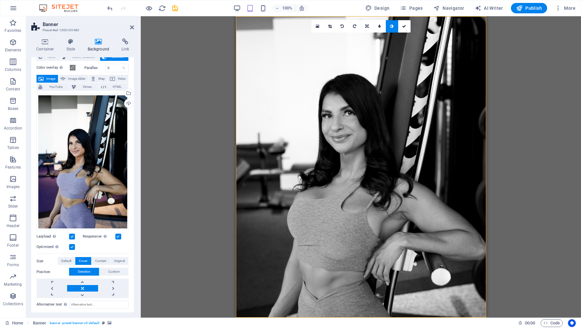
scroll to position [23, 0]
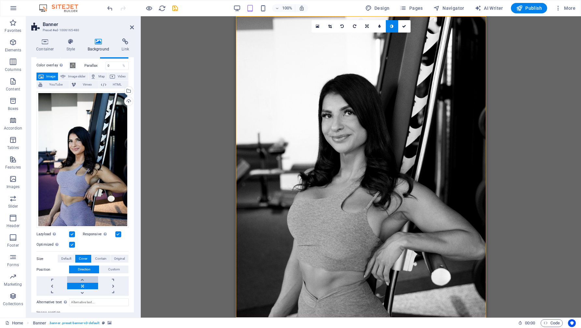
click at [85, 277] on link at bounding box center [82, 280] width 31 height 7
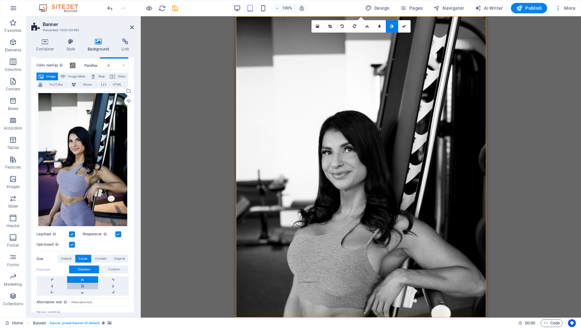
click at [84, 285] on link at bounding box center [82, 286] width 31 height 7
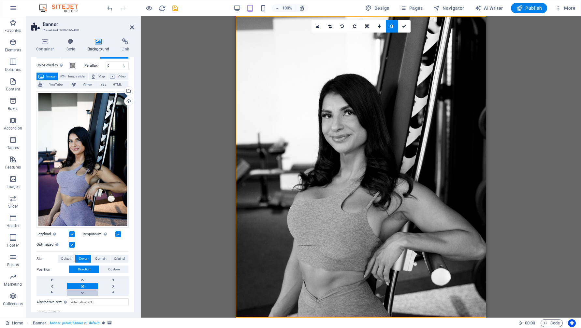
click at [82, 291] on link at bounding box center [82, 293] width 31 height 7
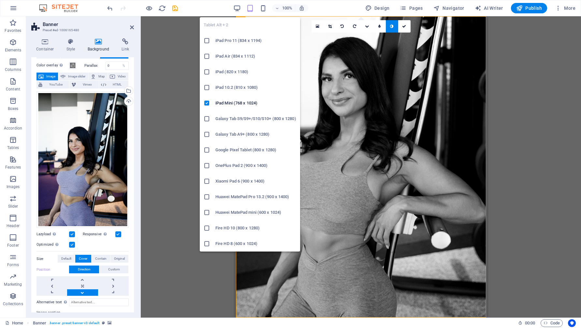
click at [252, 8] on icon "button" at bounding box center [249, 8] width 7 height 7
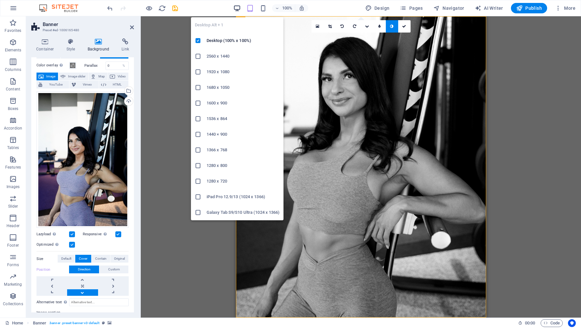
click at [240, 8] on icon "button" at bounding box center [236, 8] width 7 height 7
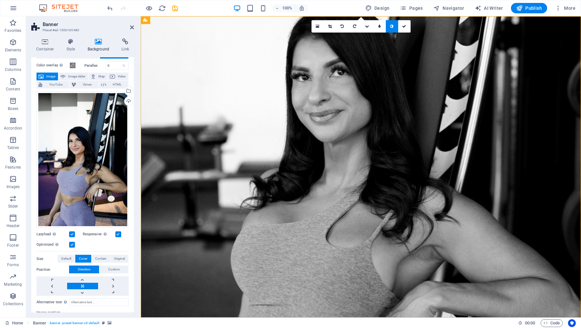
click at [108, 25] on h2 "Banner" at bounding box center [88, 25] width 91 height 6
click at [131, 28] on icon at bounding box center [132, 27] width 4 height 5
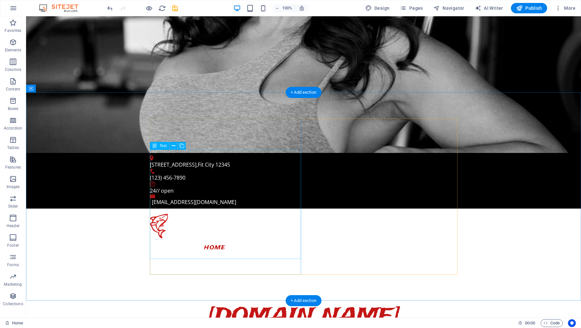
scroll to position [76, 0]
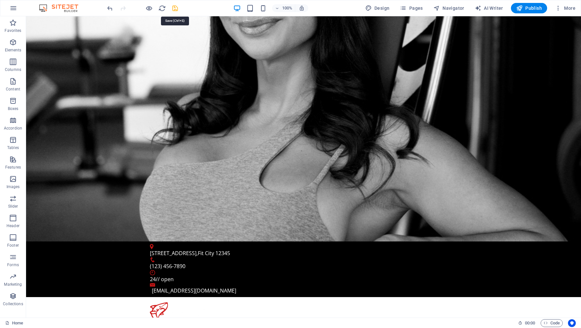
click at [177, 8] on icon "save" at bounding box center [174, 8] width 7 height 7
checkbox input "false"
